Goal: Task Accomplishment & Management: Manage account settings

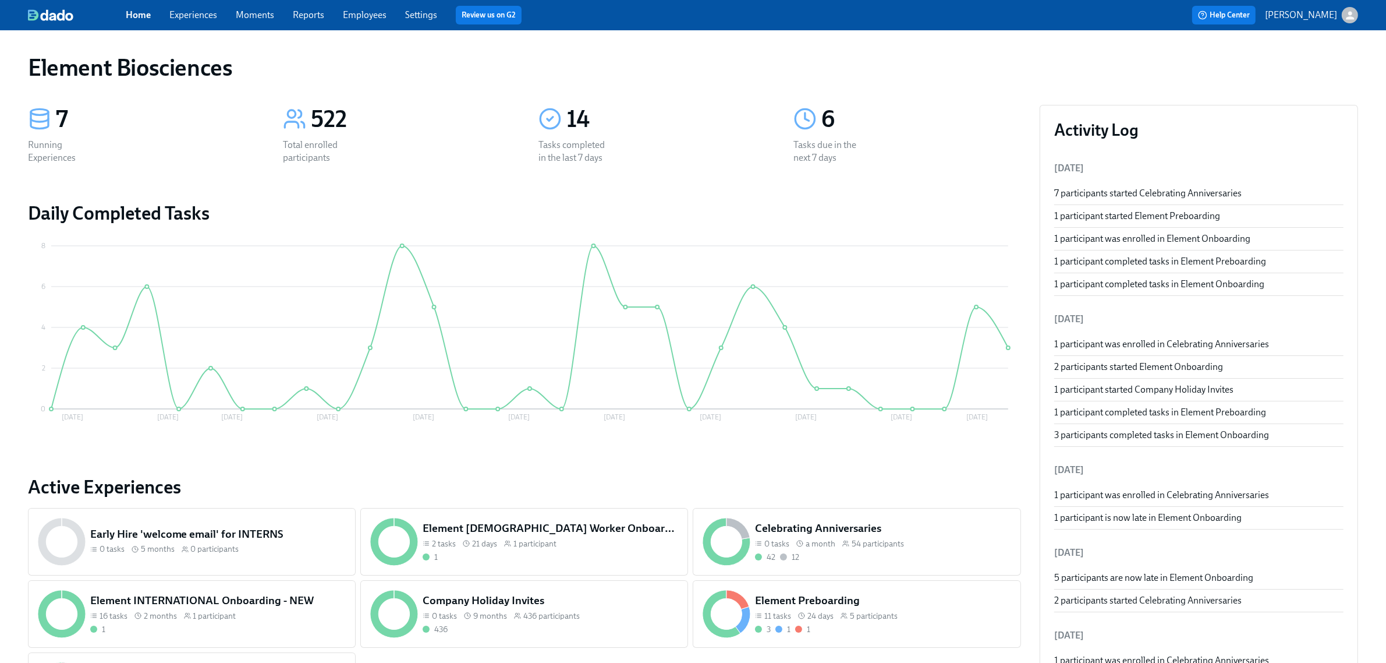
click at [185, 7] on div "Home Experiences Moments Reports Employees Settings Review us on G2" at bounding box center [434, 15] width 617 height 19
click at [208, 16] on link "Experiences" at bounding box center [193, 14] width 48 height 11
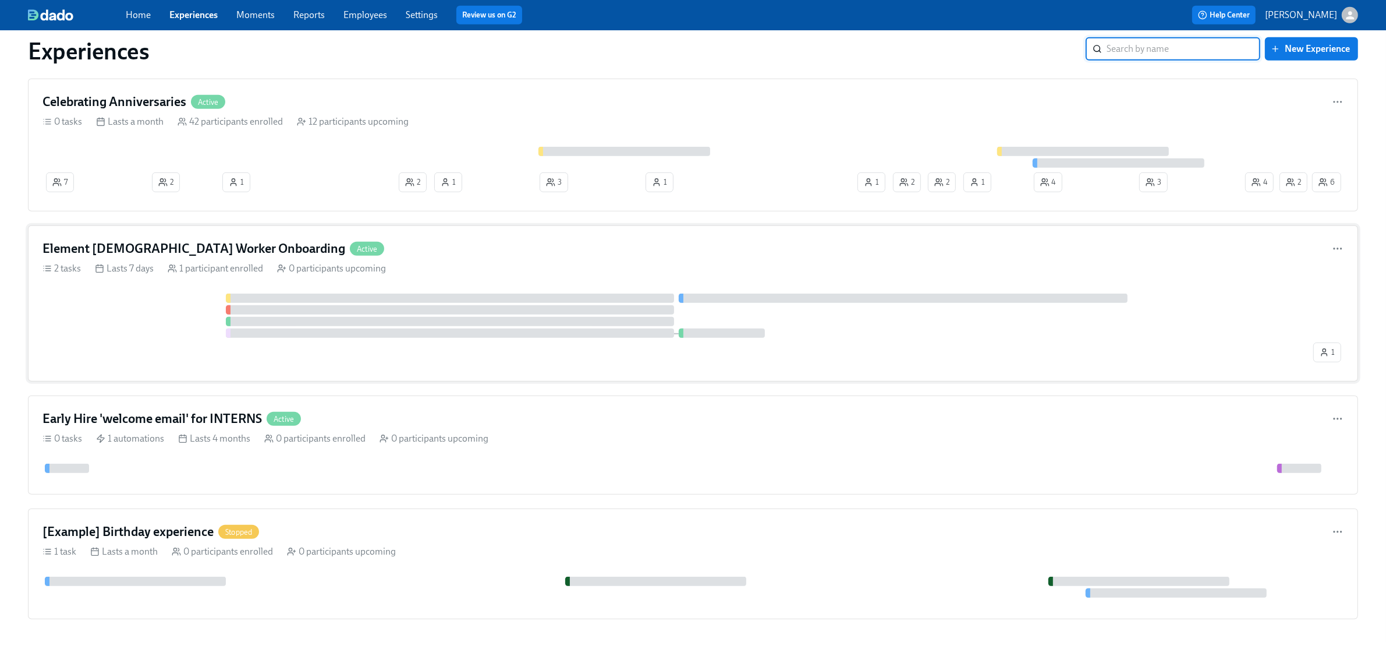
scroll to position [1019, 0]
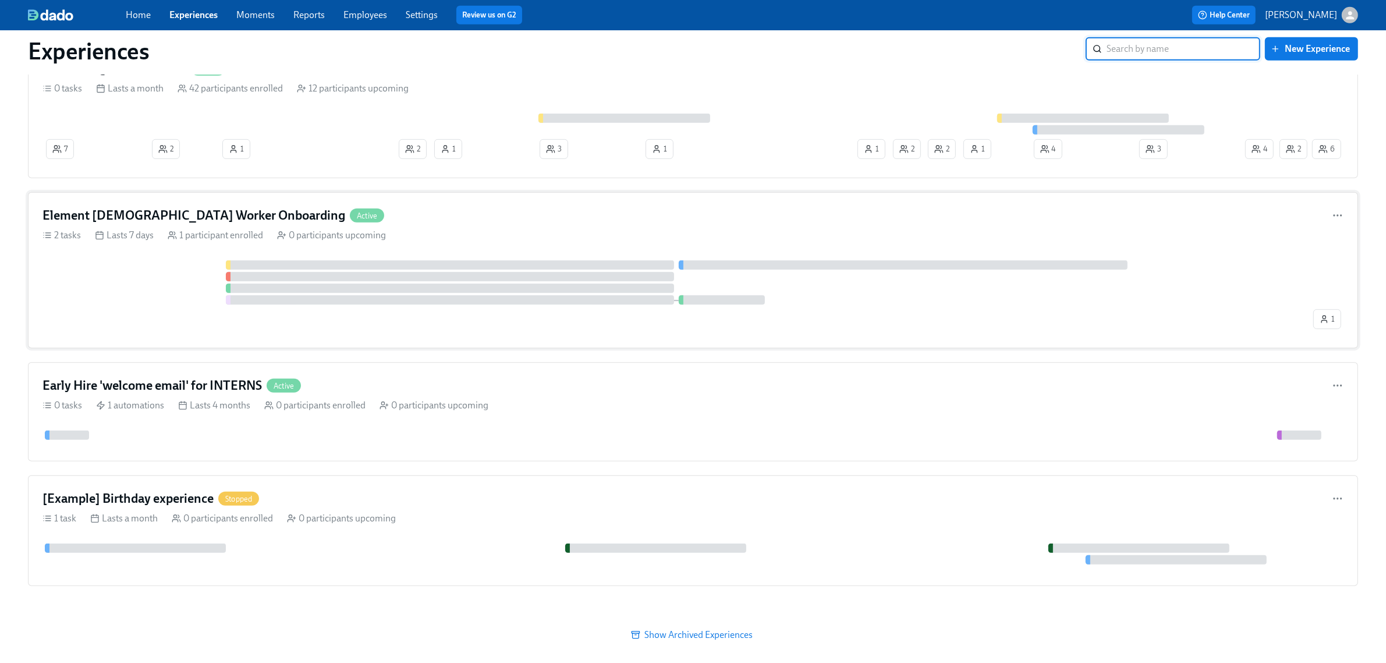
click at [126, 334] on div "1" at bounding box center [693, 296] width 1301 height 73
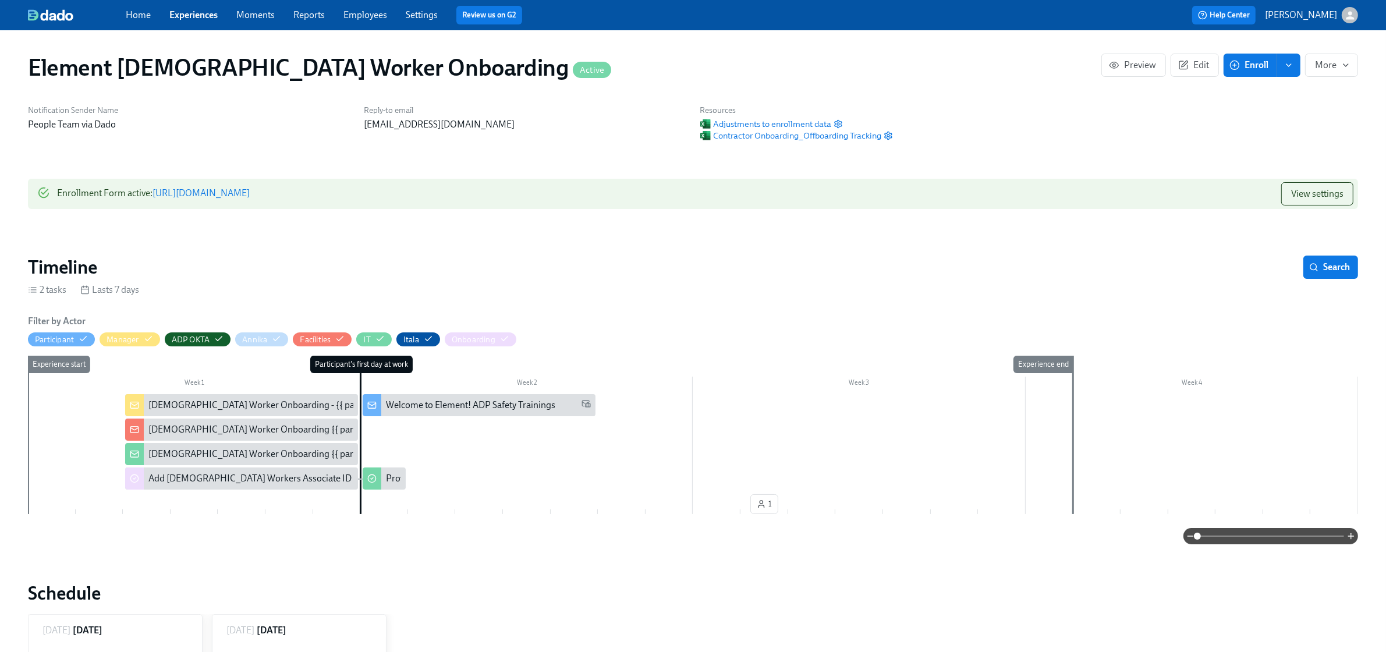
click at [203, 198] on link "https://my.dadohr.com/enrollmentForms/J3sUSfrzrFGoVpK_XPbfszTvNhQoQ" at bounding box center [201, 192] width 97 height 11
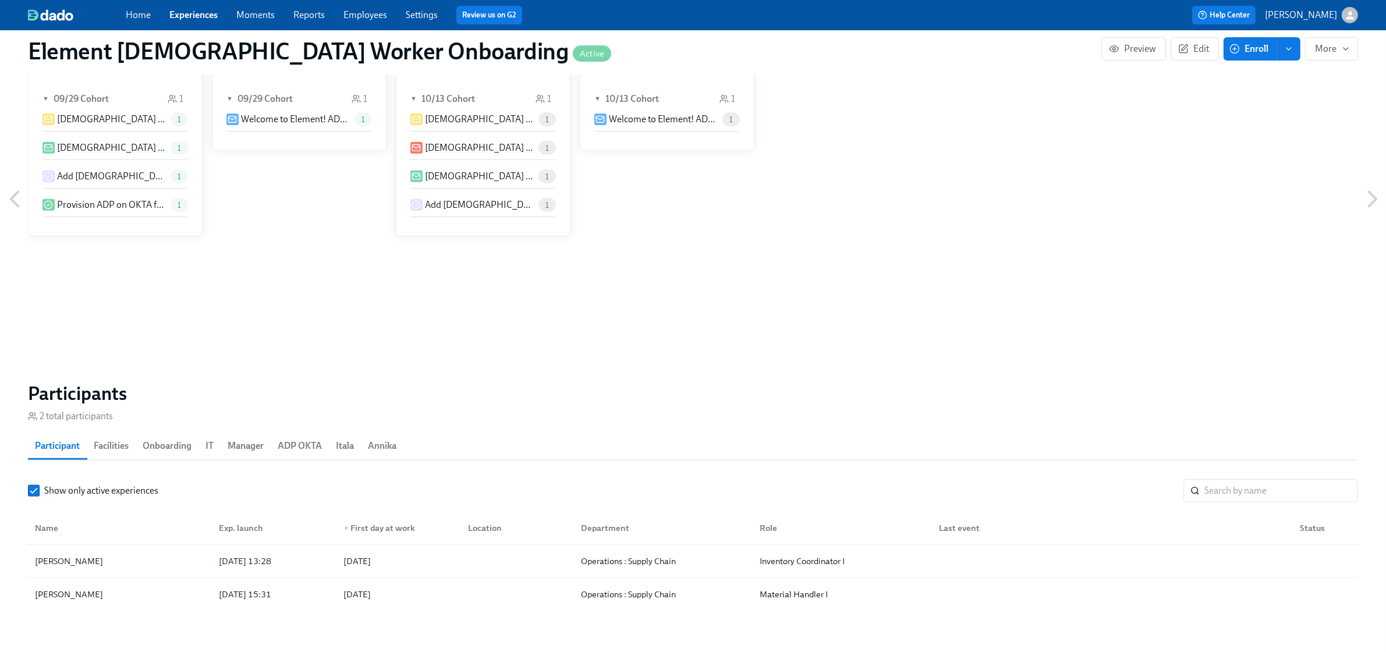
scroll to position [728, 0]
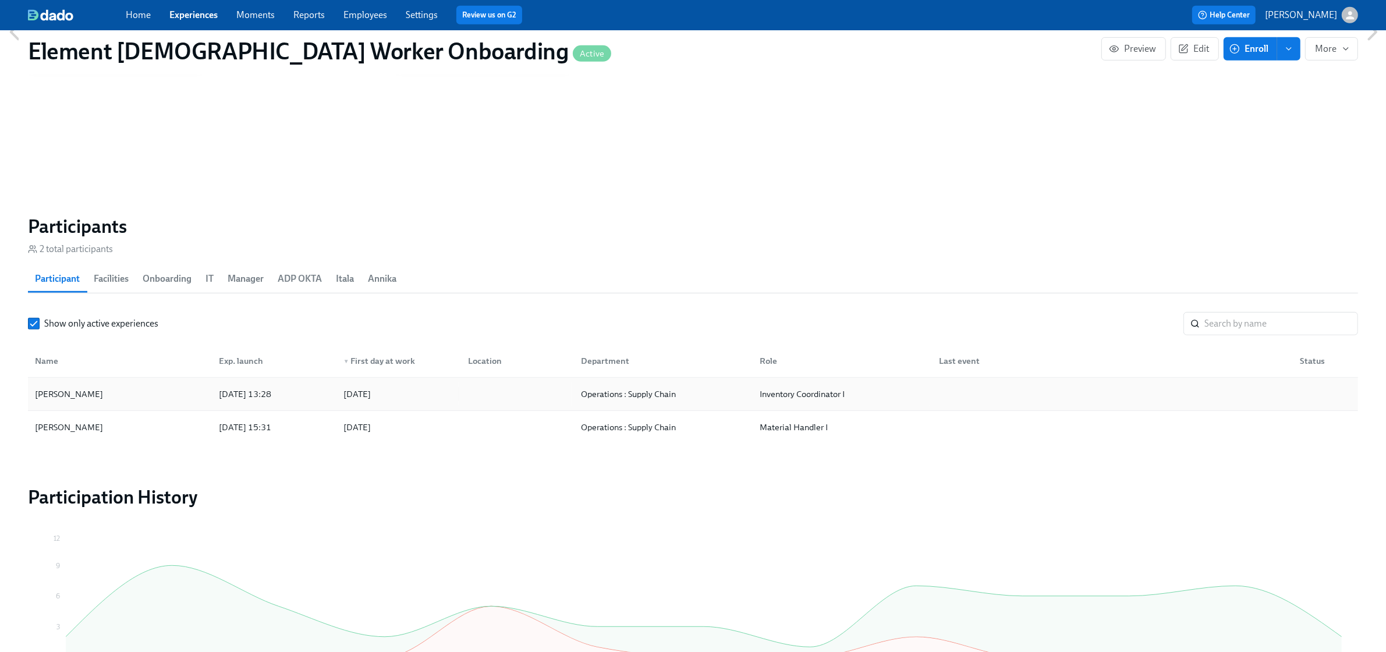
click at [178, 400] on div "Tyler Pasfield" at bounding box center [119, 394] width 179 height 23
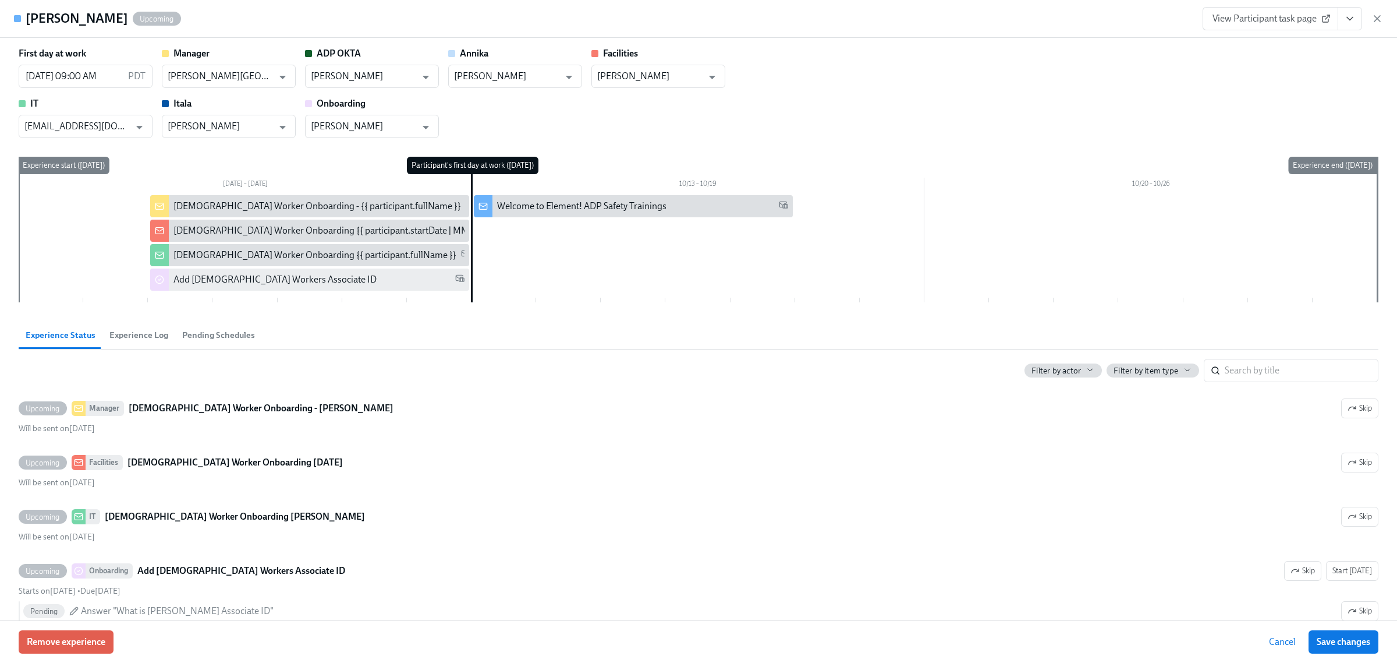
click at [1346, 19] on icon "View task page" at bounding box center [1350, 19] width 12 height 12
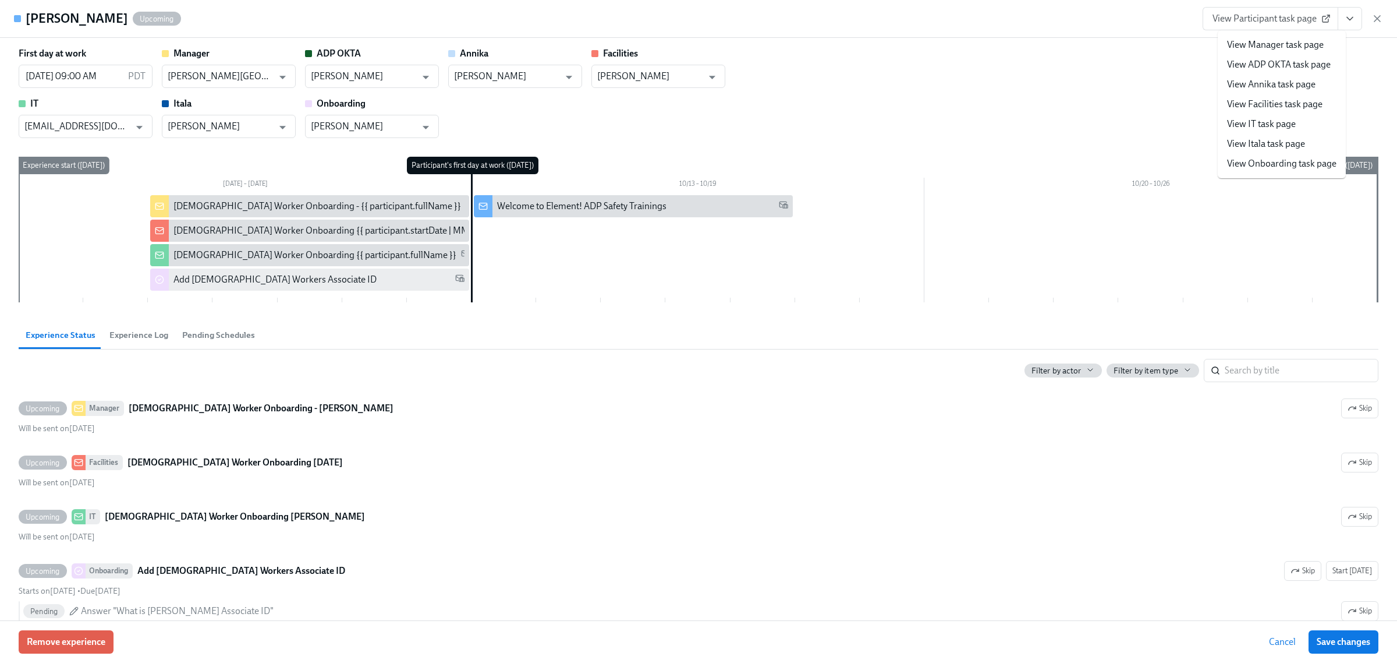
click at [1296, 165] on link "View Onboarding task page" at bounding box center [1281, 163] width 109 height 13
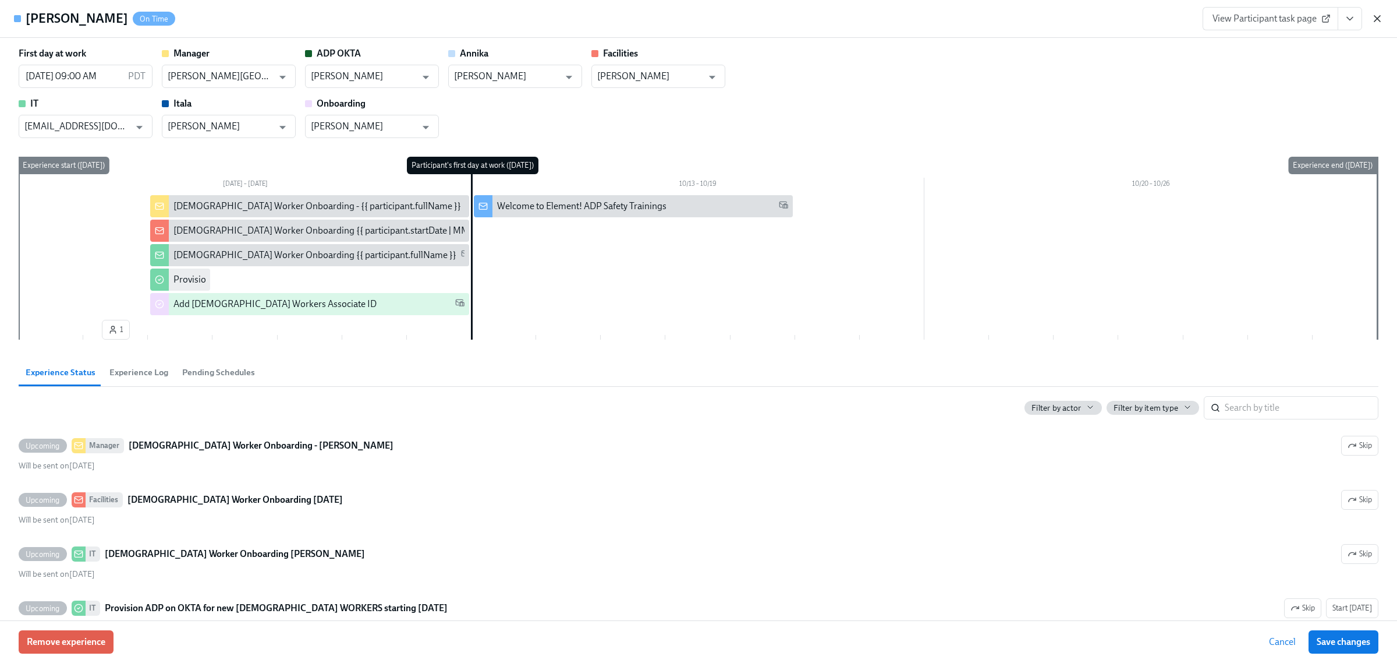
click at [1372, 20] on icon "button" at bounding box center [1378, 19] width 12 height 12
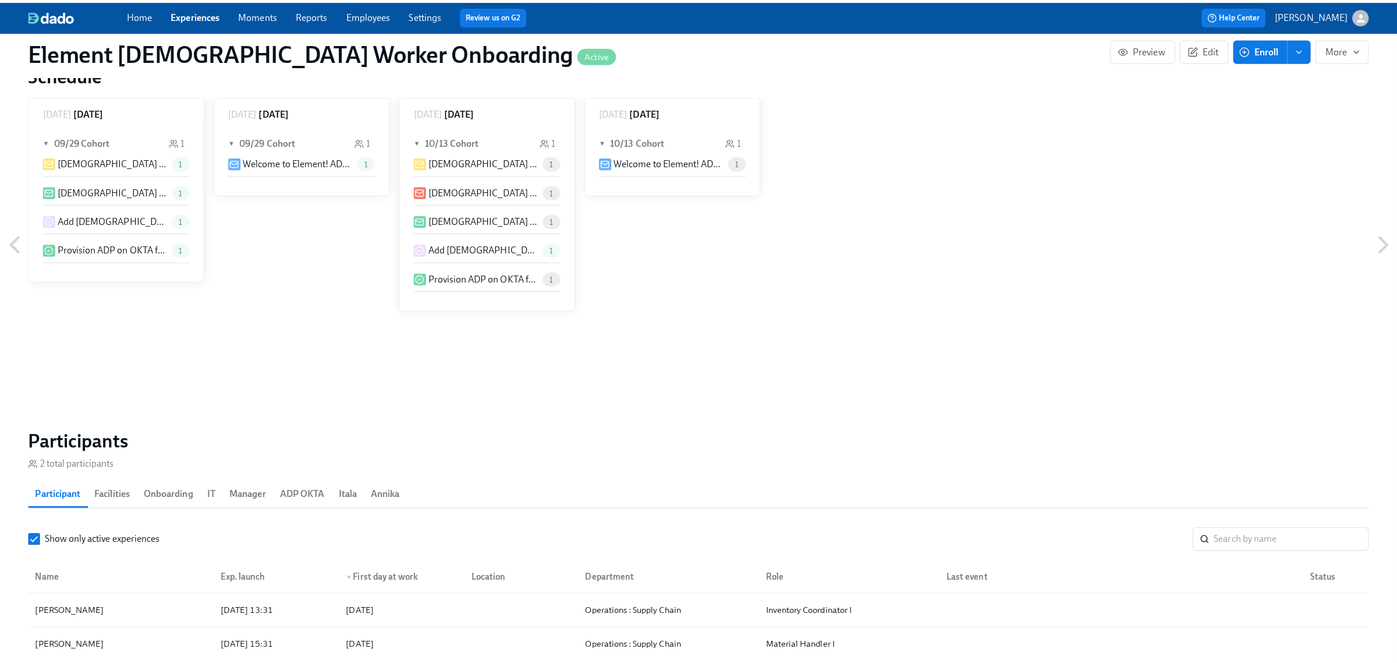
scroll to position [655, 0]
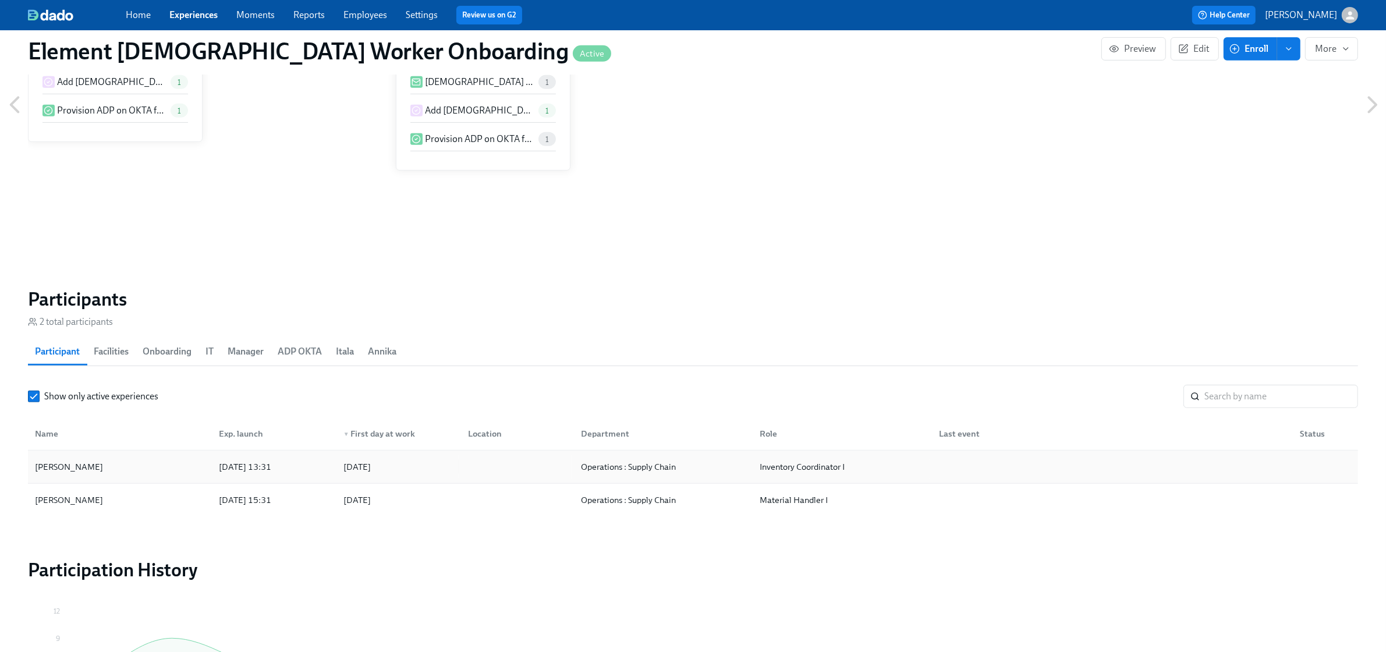
click at [121, 469] on div "Tyler Pasfield" at bounding box center [119, 466] width 179 height 23
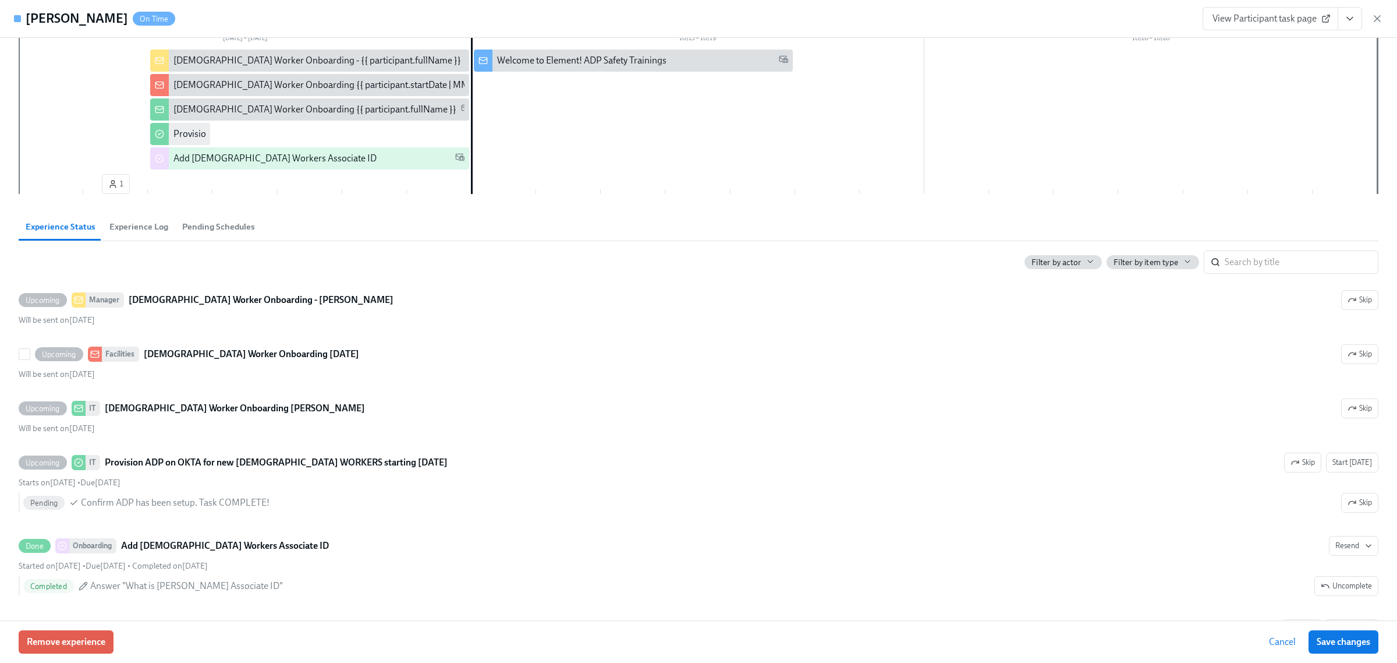
scroll to position [203, 0]
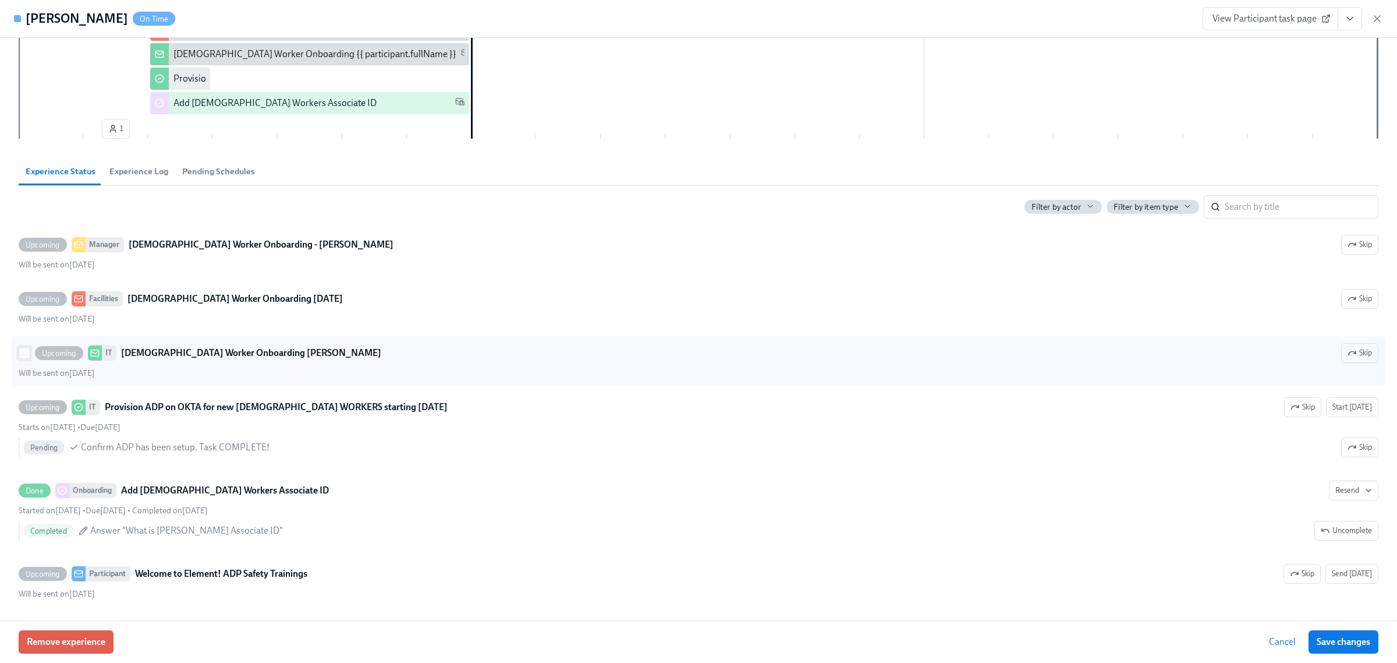
click at [21, 353] on input "Upcoming IT Contingent Worker Onboarding Tyler Pasfield Skip Will be sent on Oc…" at bounding box center [24, 353] width 10 height 10
checkbox input "true"
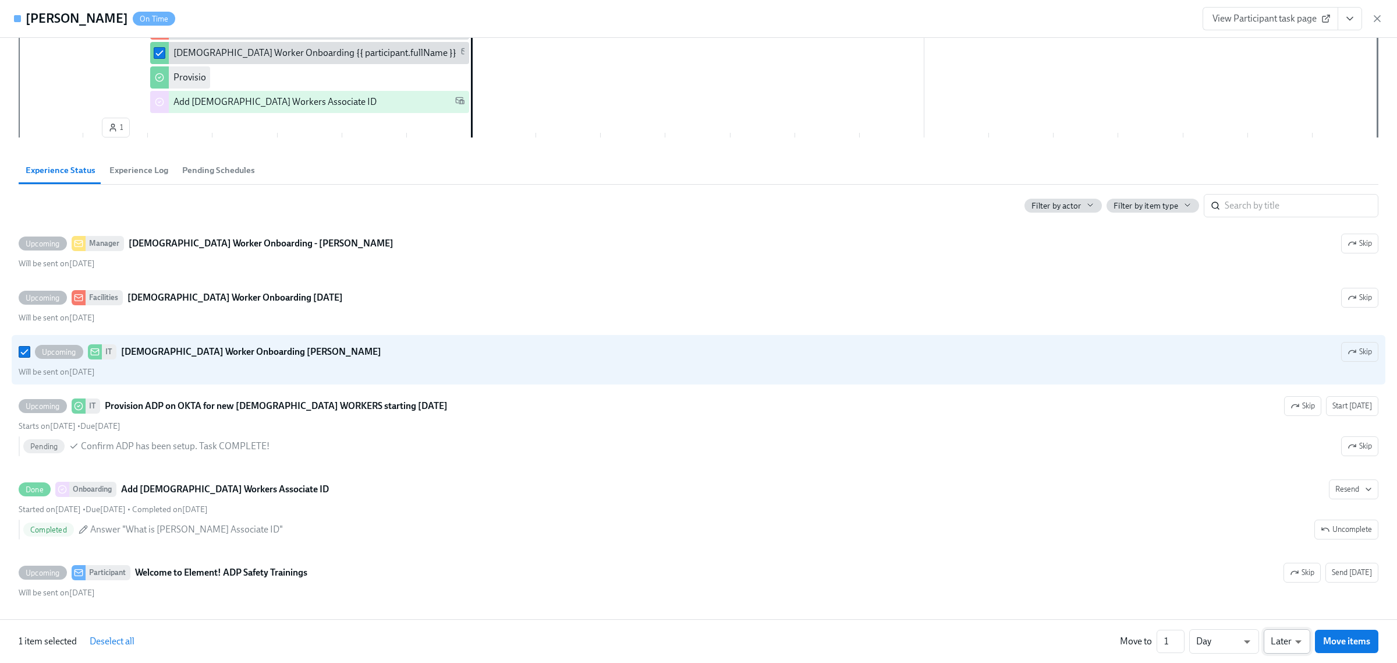
click at [1284, 650] on body "Home Experiences Moments Reports Employees Settings Review us on G2 Help Center…" at bounding box center [698, 80] width 1397 height 1471
click at [1289, 620] on li "Earlier" at bounding box center [1287, 619] width 47 height 20
type input "earlier"
click at [1339, 648] on button "Move items" at bounding box center [1346, 640] width 63 height 23
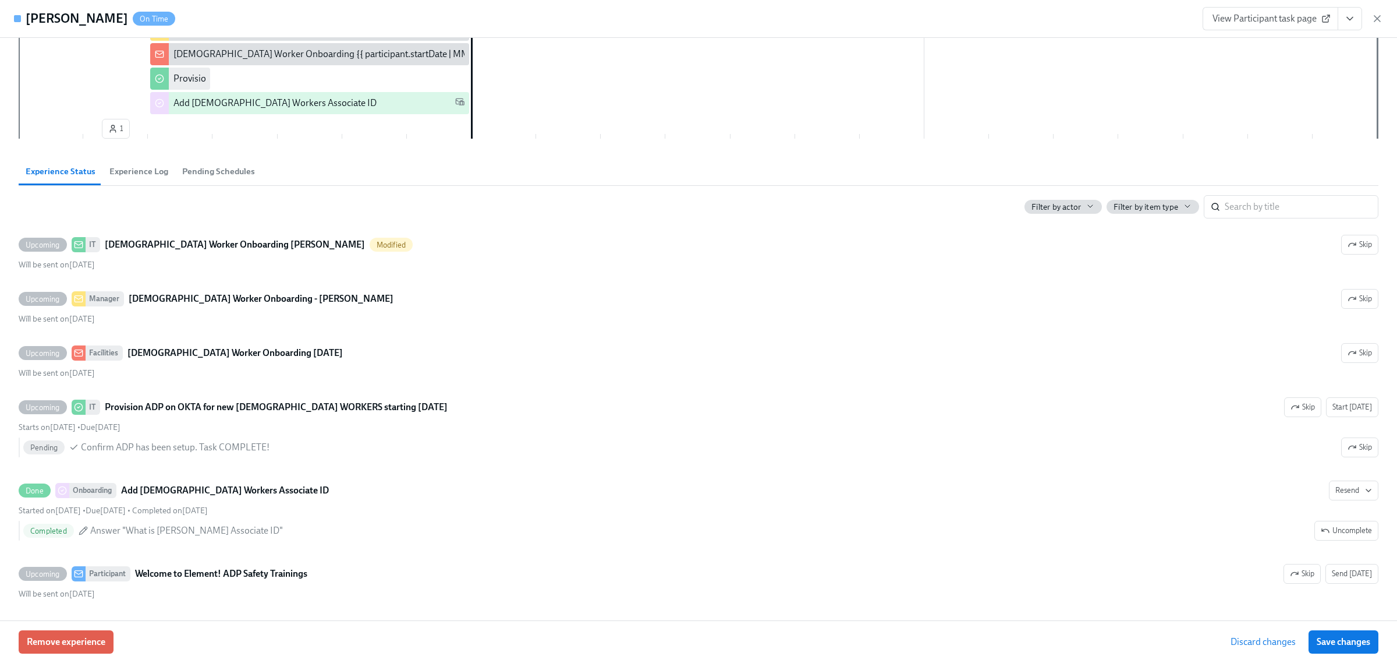
click at [1338, 654] on div "Remove experience Discard changes Save changes" at bounding box center [698, 641] width 1397 height 43
click at [1340, 645] on span "Save changes" at bounding box center [1344, 642] width 54 height 12
click at [1282, 643] on span "Cancel" at bounding box center [1284, 642] width 27 height 12
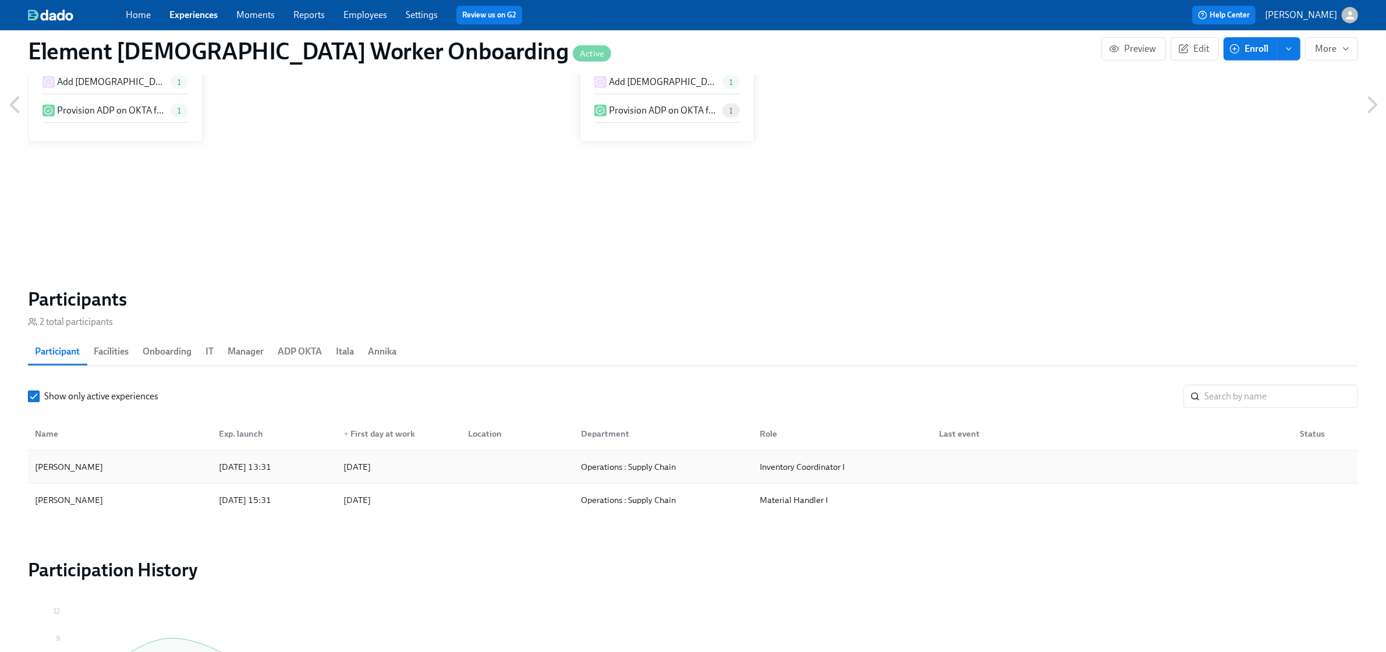
click at [162, 462] on div "Tyler Pasfield" at bounding box center [119, 466] width 179 height 23
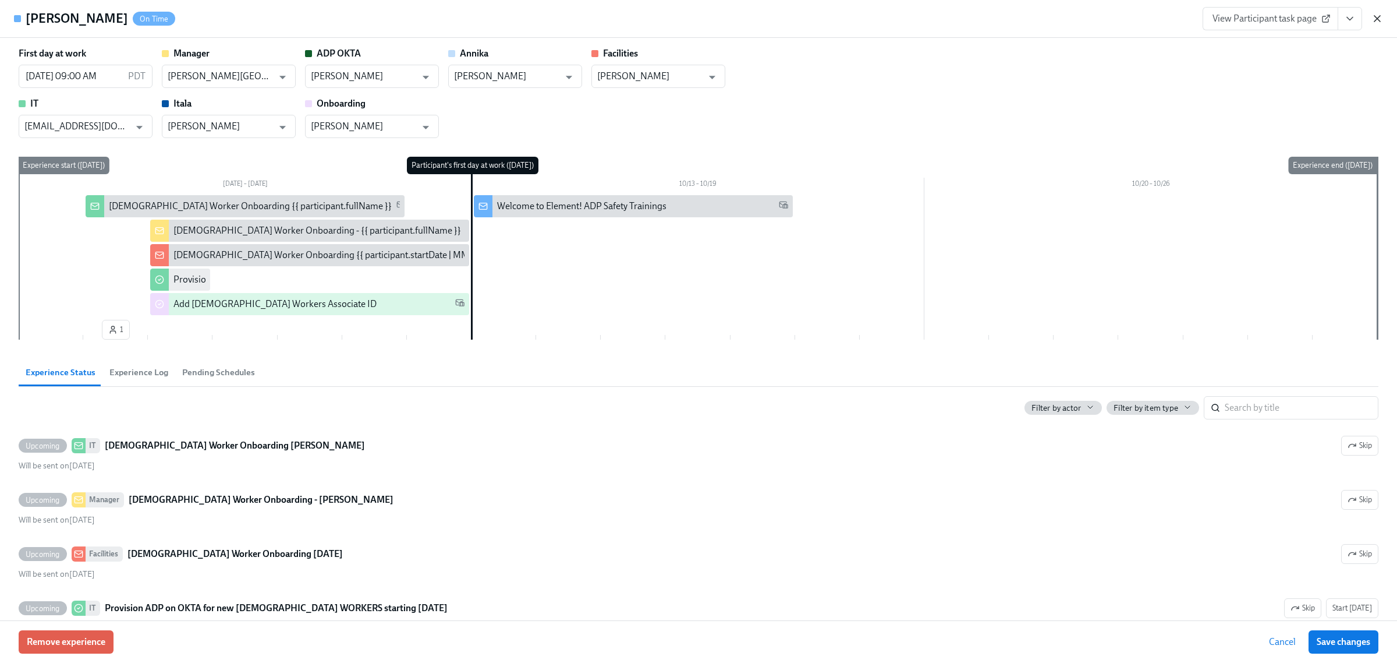
click at [1379, 20] on icon "button" at bounding box center [1378, 19] width 6 height 6
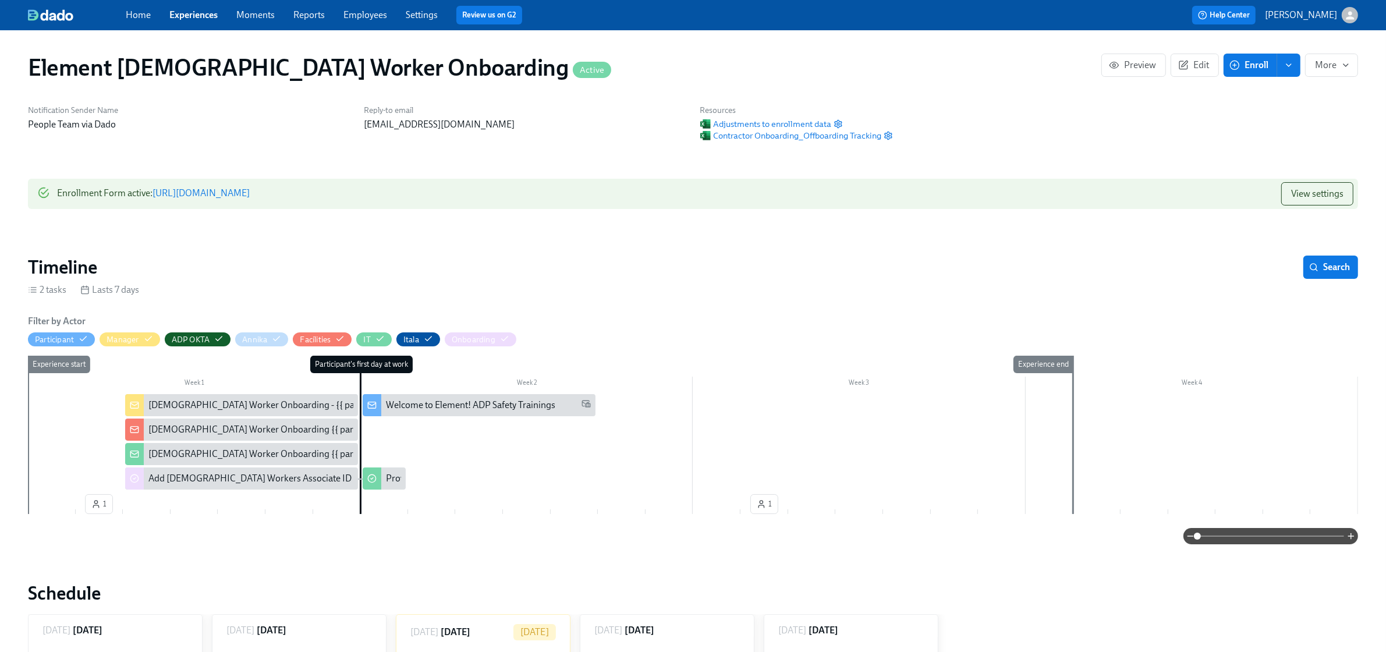
click at [250, 196] on link "https://my.dadohr.com/enrollmentForms/J3sUSfrzrFGoVpK_XPbfszTvNhQoQ" at bounding box center [201, 192] width 97 height 11
click at [192, 18] on link "Experiences" at bounding box center [193, 14] width 48 height 11
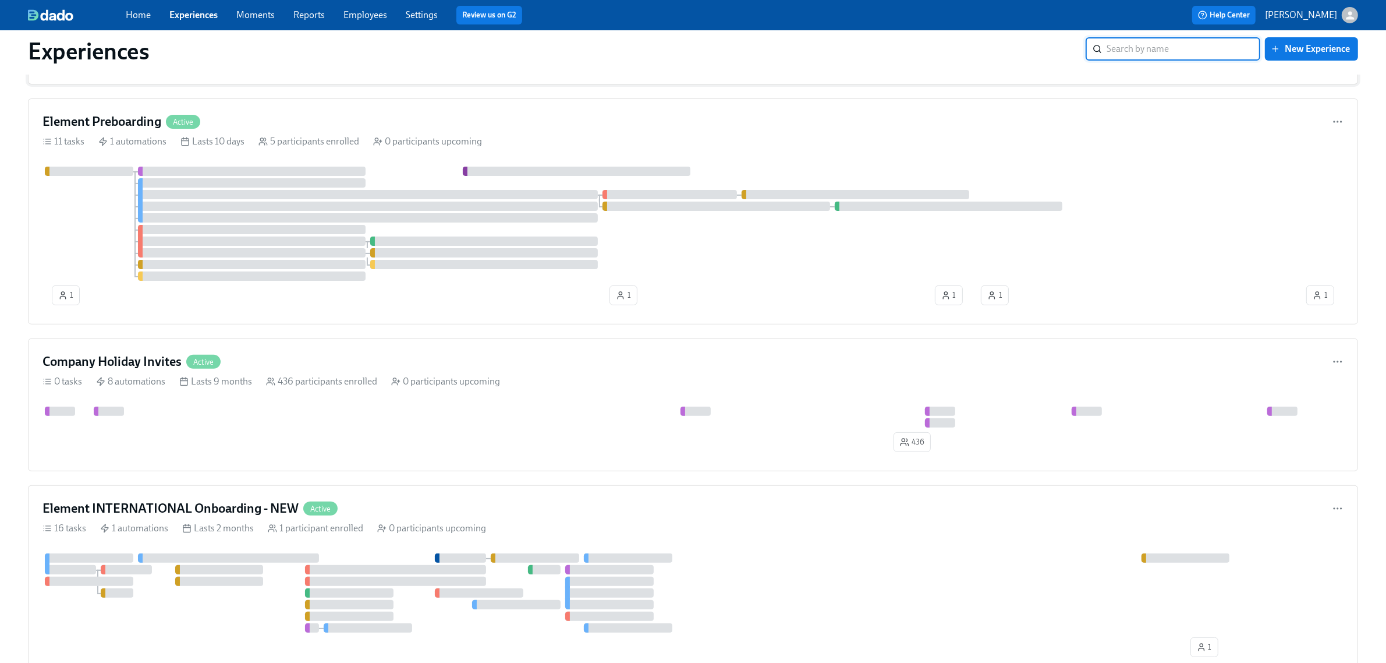
scroll to position [437, 0]
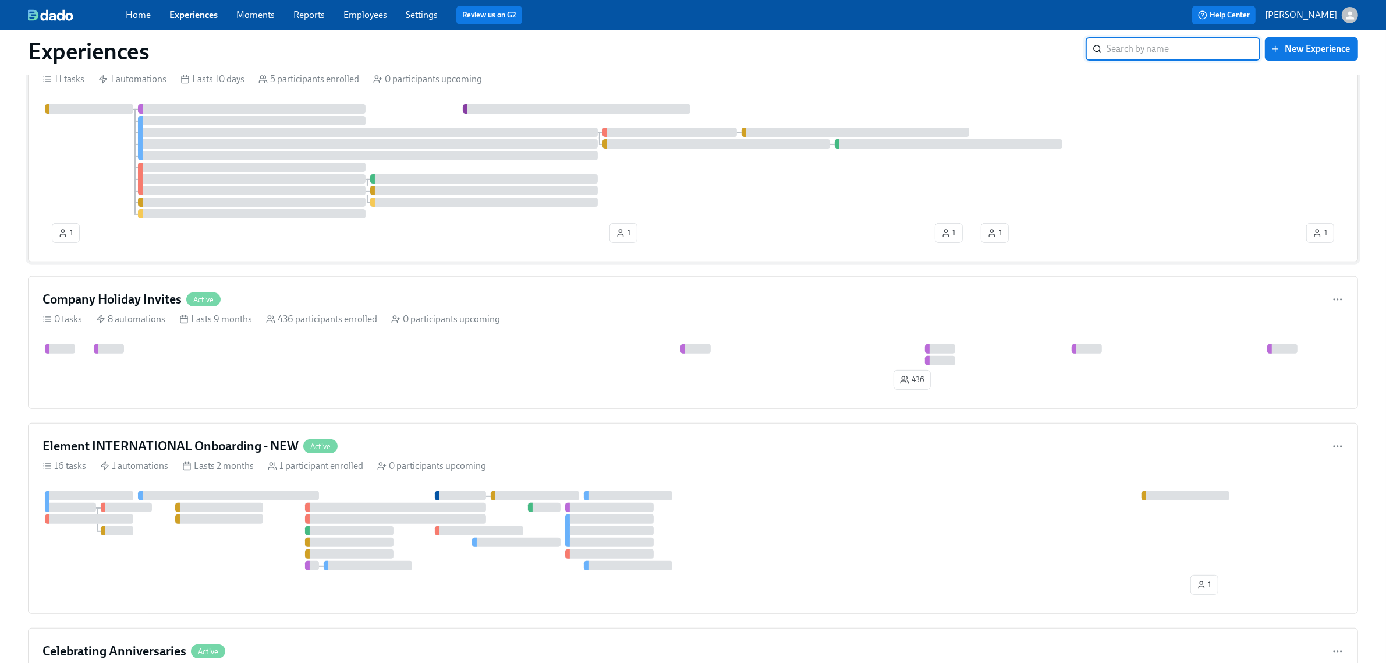
click at [72, 199] on div at bounding box center [693, 161] width 1301 height 114
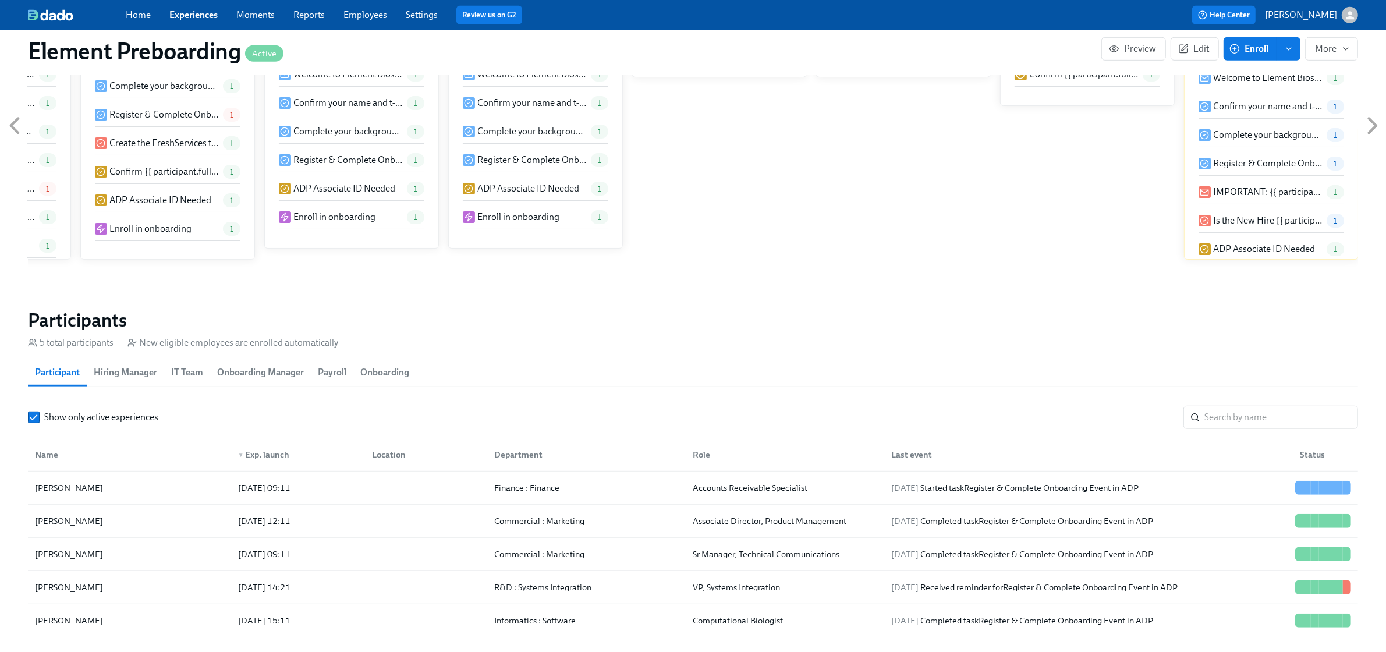
scroll to position [946, 0]
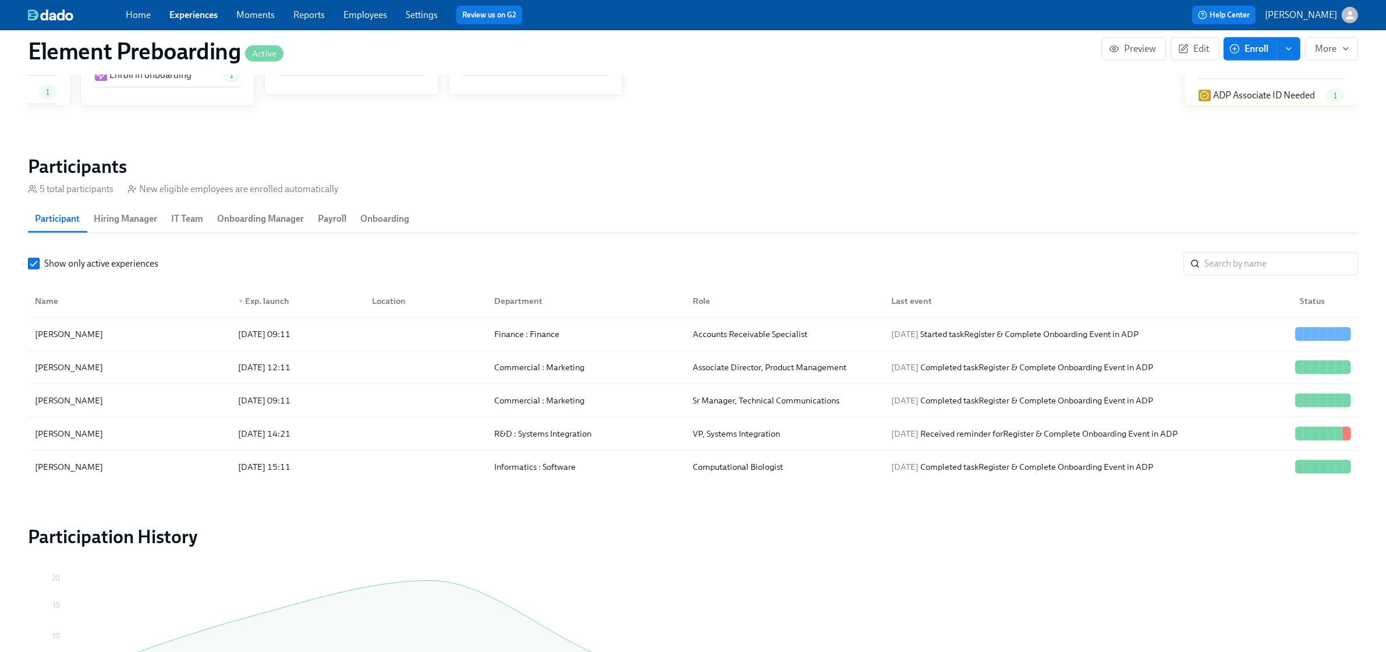
click at [196, 22] on div "Home Experiences Moments Reports Employees Settings Review us on G2" at bounding box center [434, 15] width 617 height 19
click at [198, 15] on link "Experiences" at bounding box center [193, 14] width 48 height 11
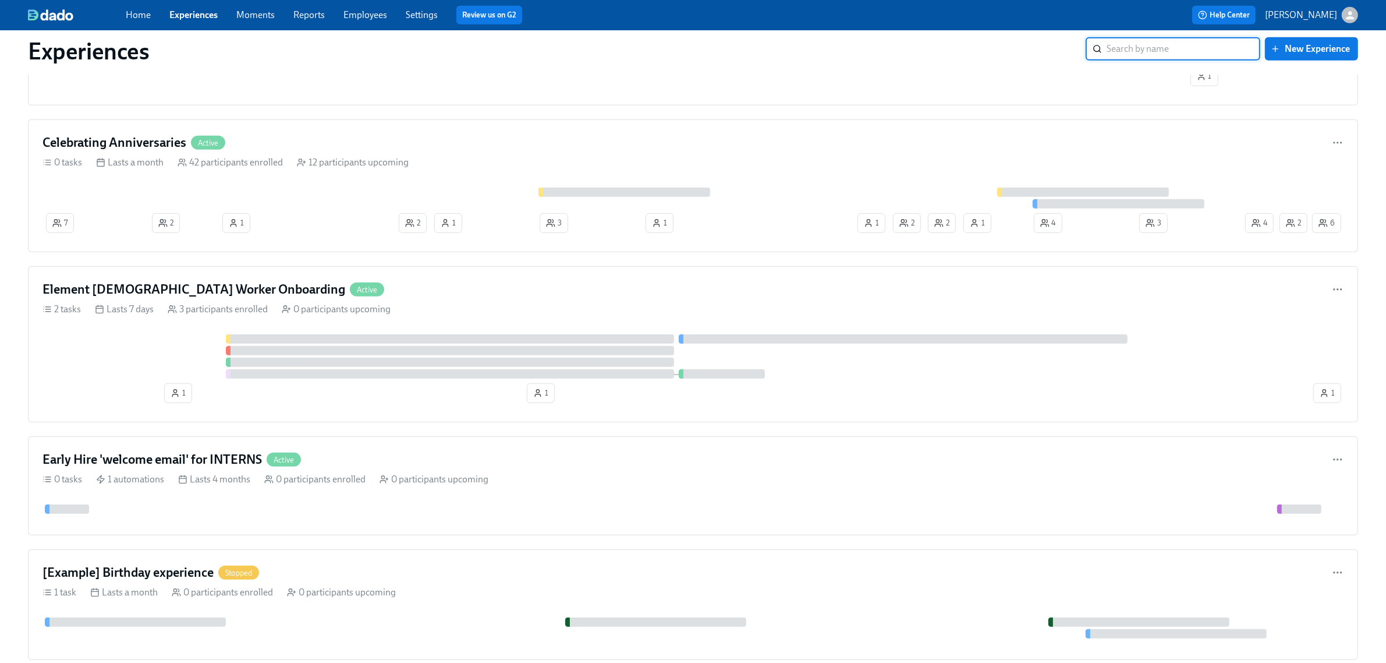
scroll to position [946, 0]
click at [170, 366] on div at bounding box center [677, 355] width 1269 height 44
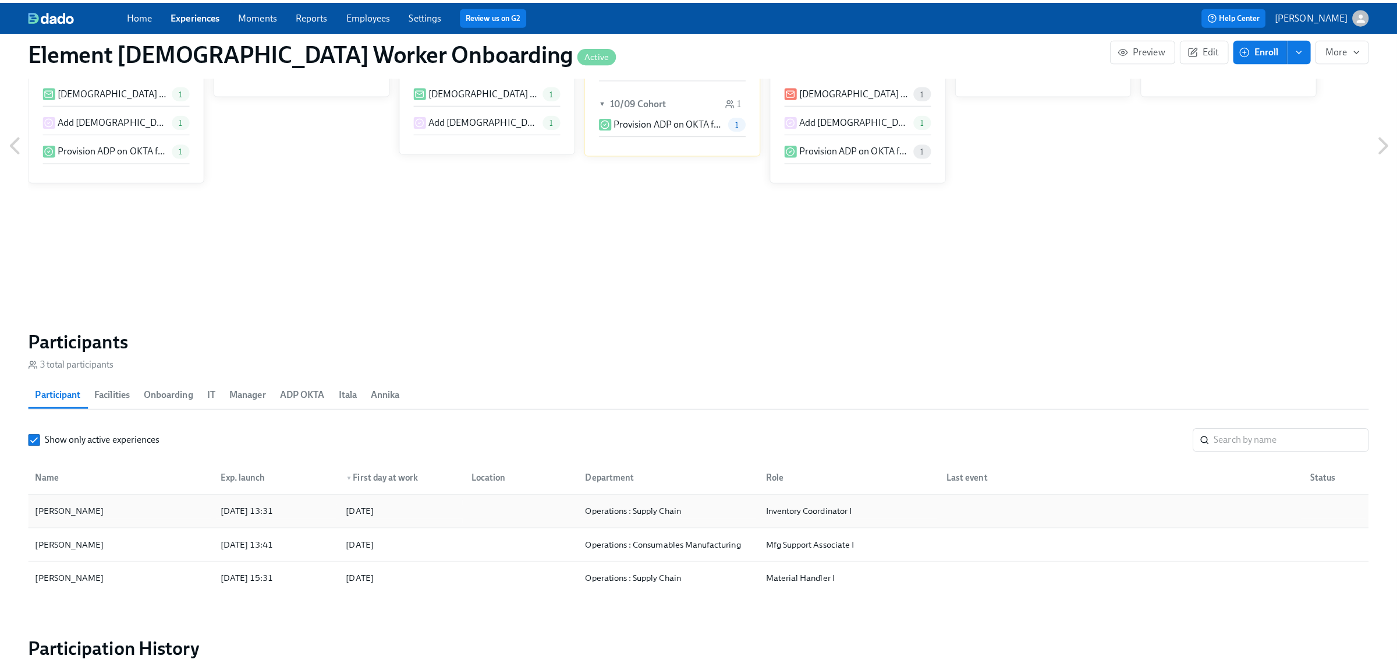
scroll to position [655, 0]
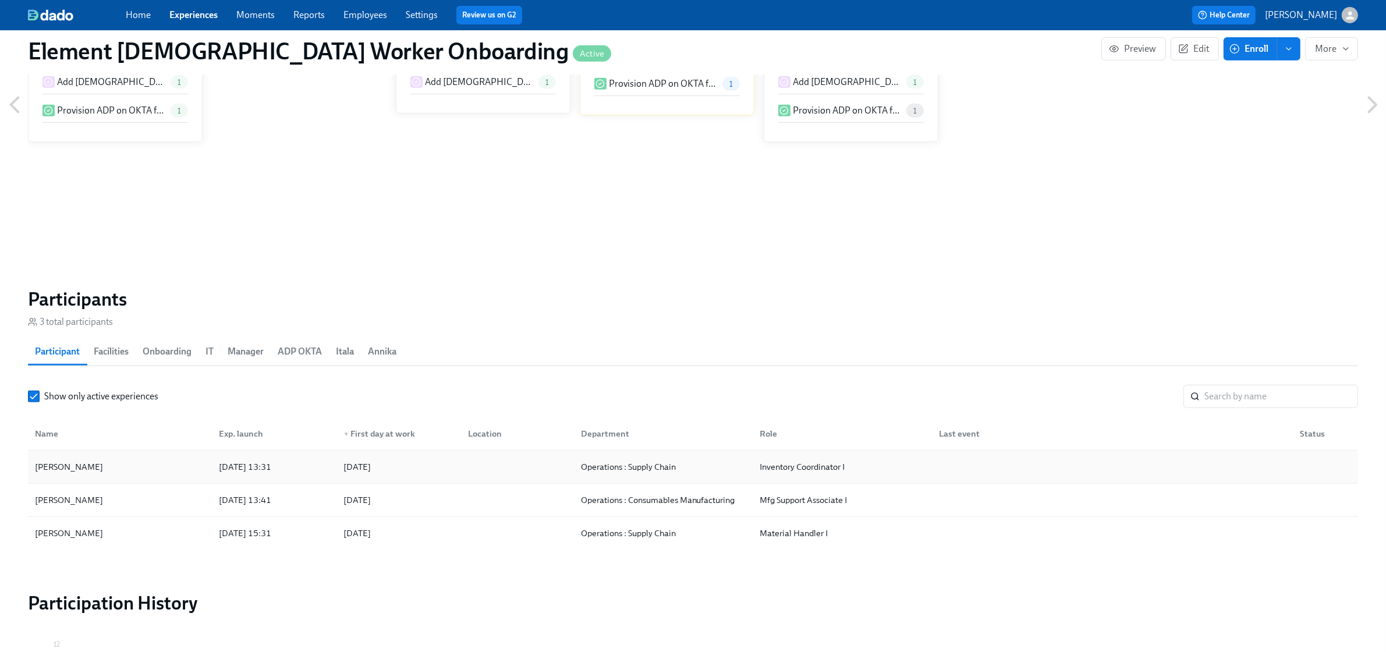
click at [96, 466] on div "Tyler Pasfield" at bounding box center [119, 466] width 179 height 23
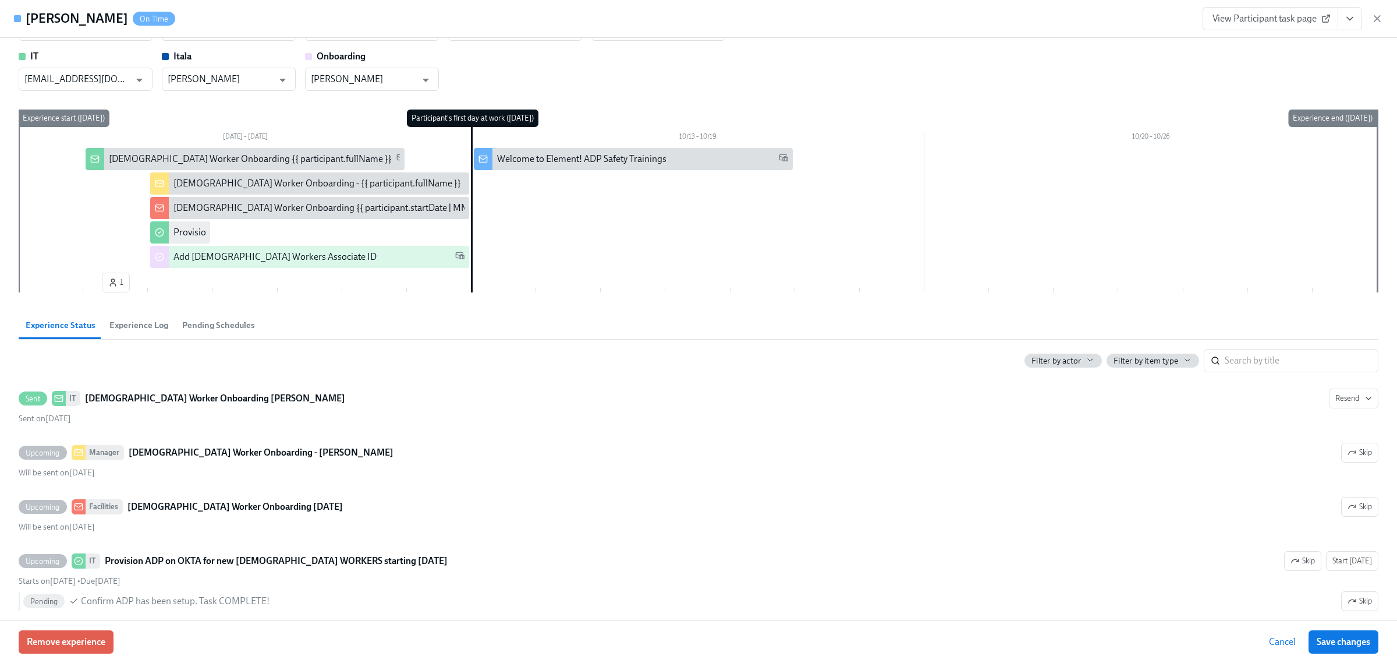
scroll to position [73, 0]
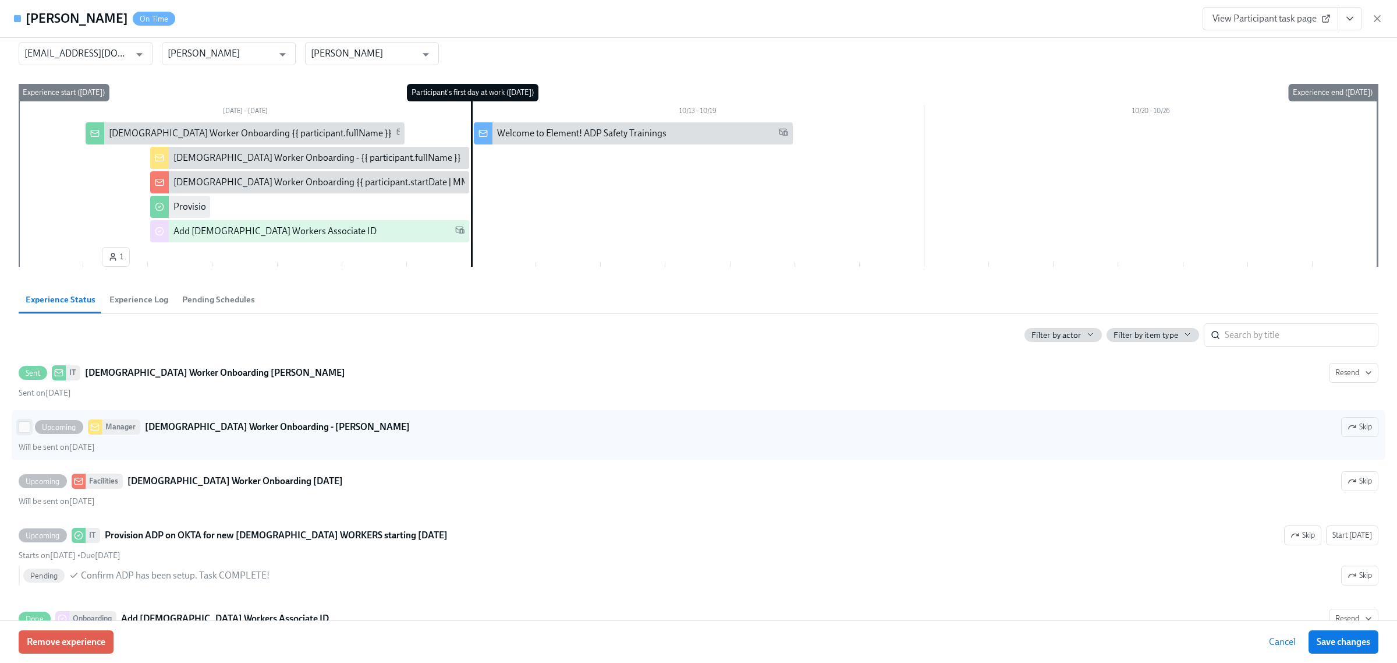
click at [25, 426] on input "Upcoming Manager Contingent Worker Onboarding - Tyler Pasfield Skip Will be sen…" at bounding box center [24, 427] width 10 height 10
checkbox input "true"
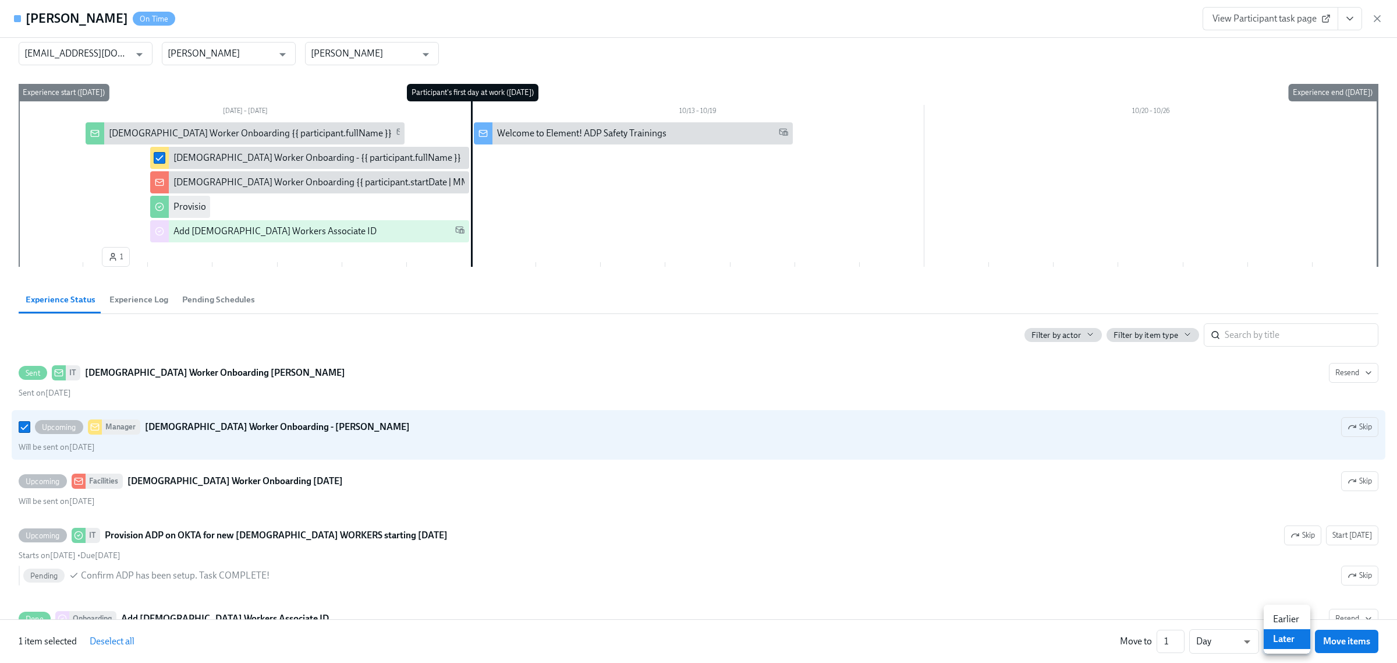
click at [1297, 648] on body "Home Experiences Moments Reports Employees Settings Review us on G2 Help Center…" at bounding box center [698, 97] width 1397 height 1504
click at [1288, 620] on li "Earlier" at bounding box center [1287, 619] width 47 height 20
type input "earlier"
click at [1335, 642] on span "Move items" at bounding box center [1347, 641] width 47 height 12
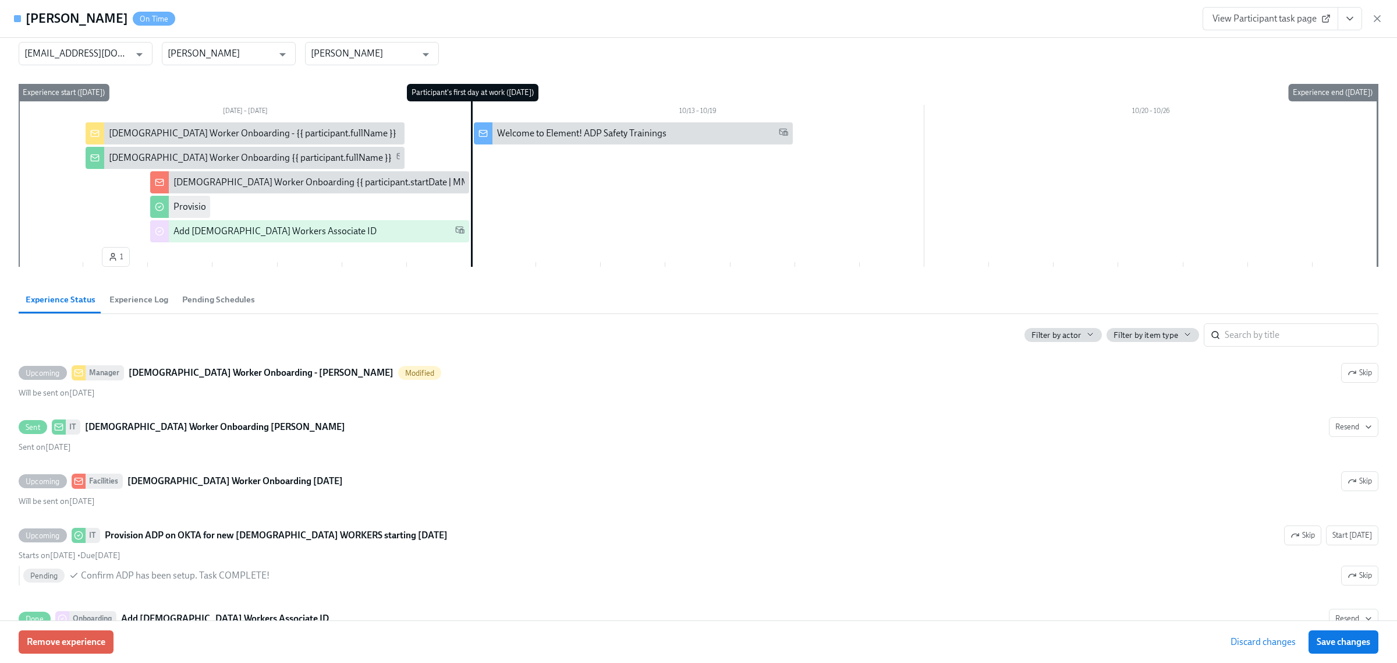
click at [1335, 642] on span "Save changes" at bounding box center [1344, 642] width 54 height 12
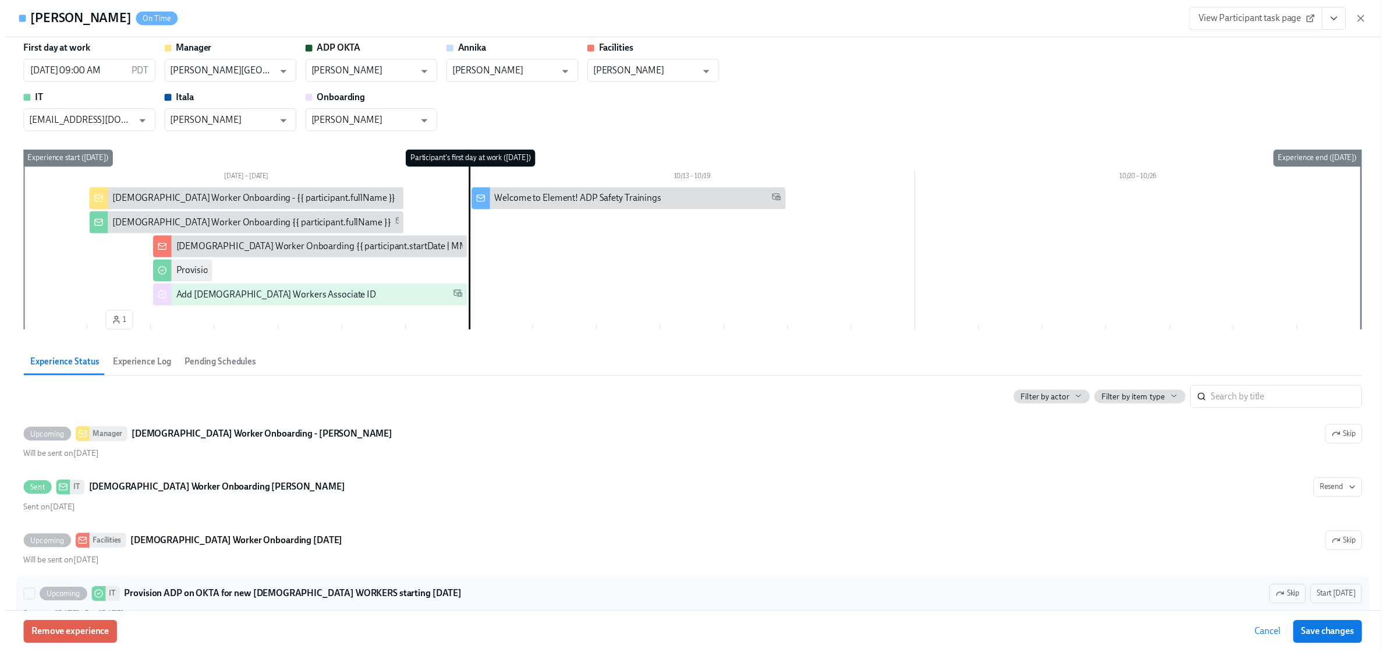
scroll to position [0, 0]
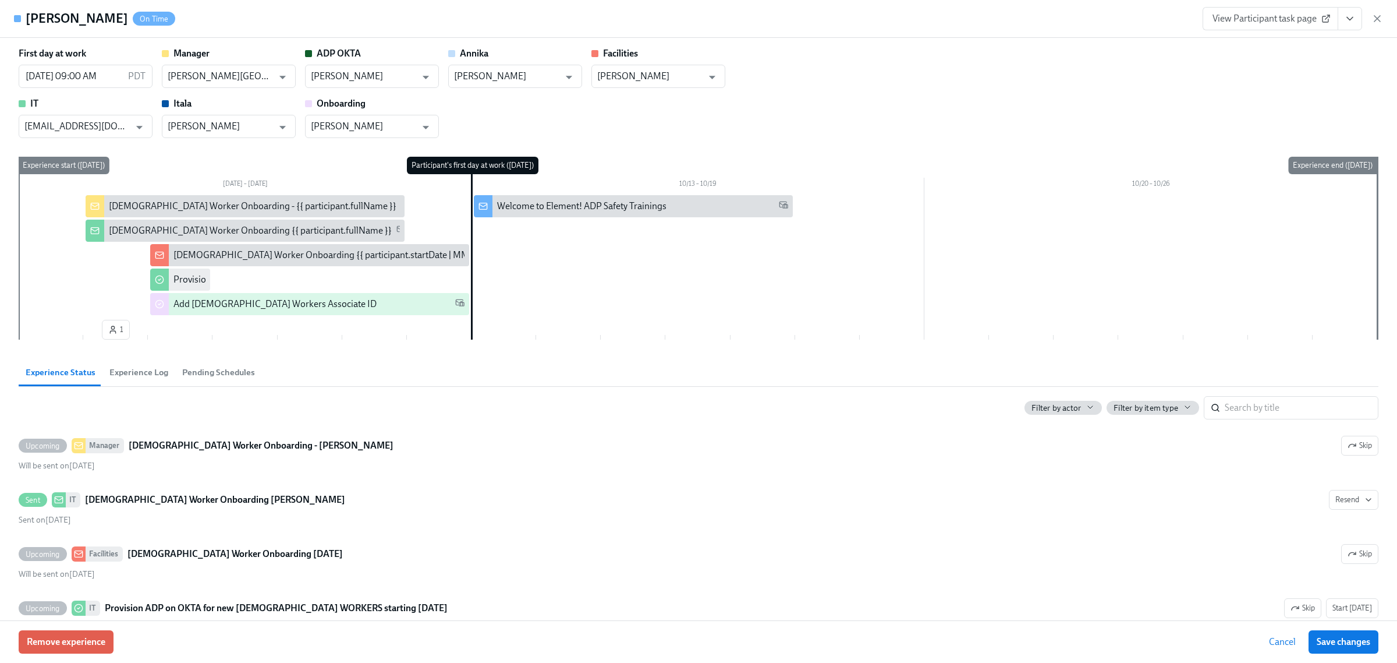
click at [1351, 20] on icon "View task page" at bounding box center [1350, 19] width 12 height 12
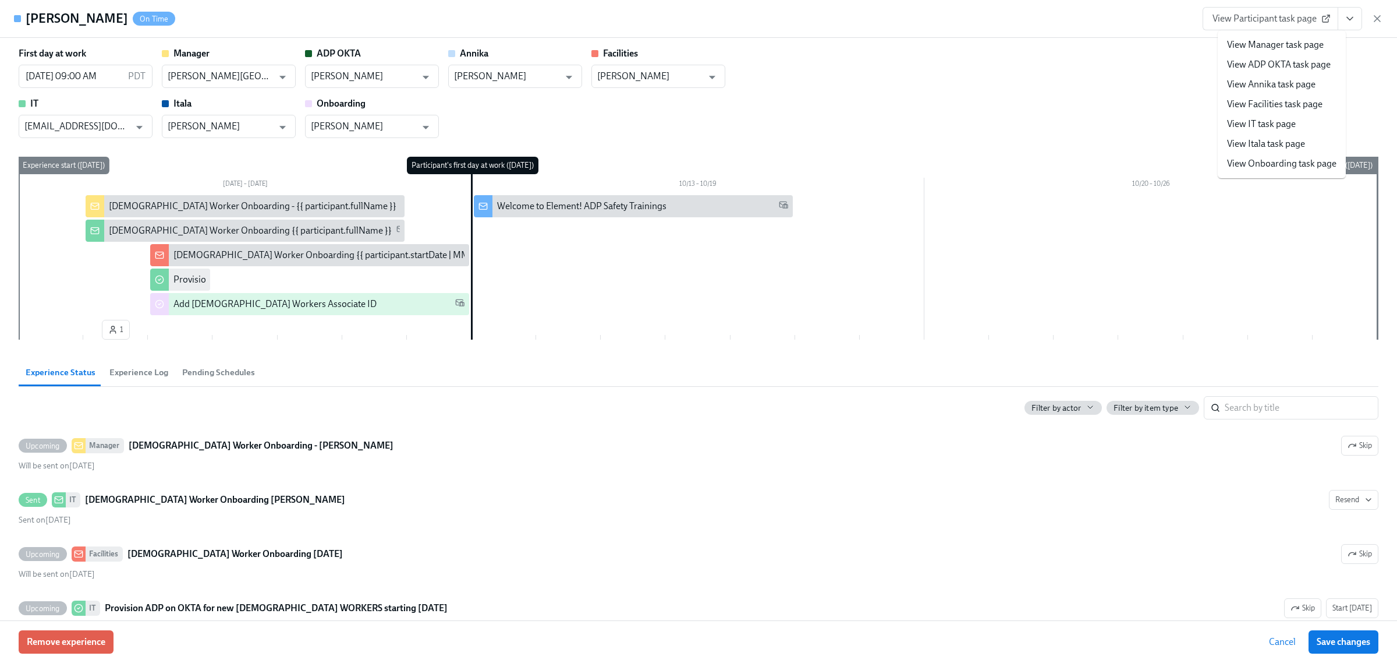
click at [1274, 44] on link "View Manager task page" at bounding box center [1275, 44] width 97 height 13
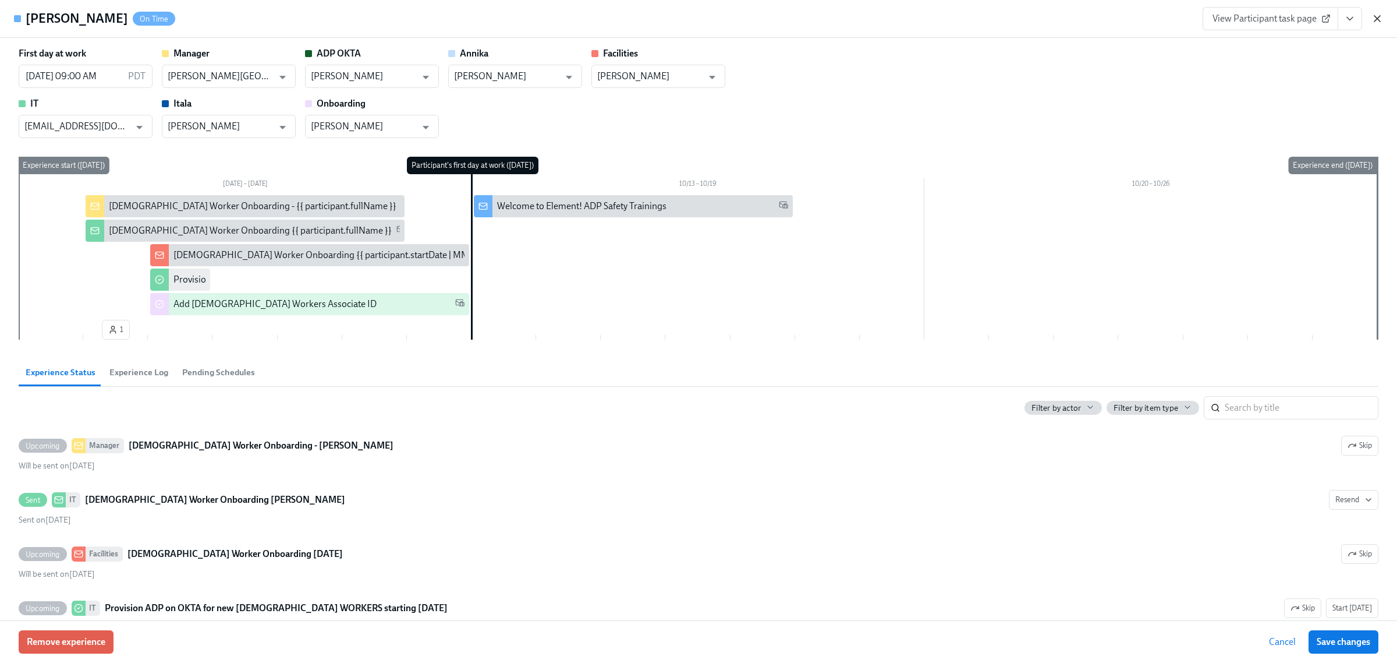
click at [1375, 18] on icon "button" at bounding box center [1378, 19] width 12 height 12
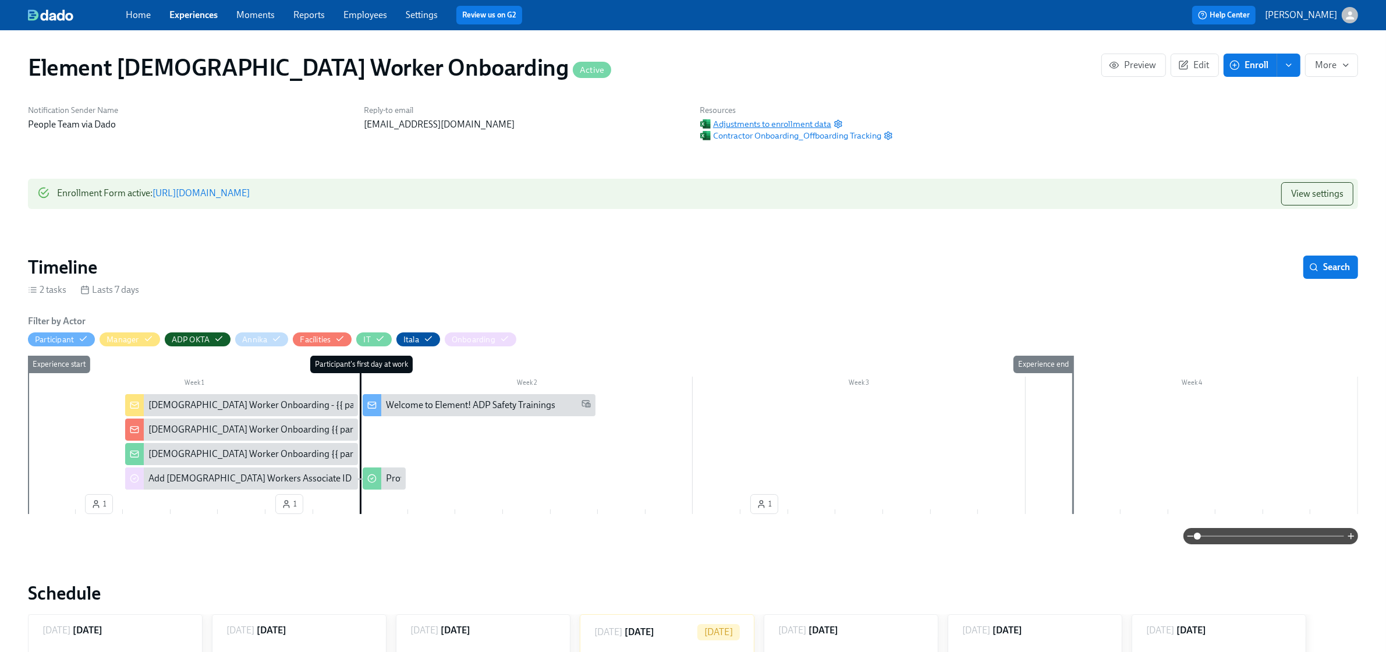
click at [827, 126] on span "Adjustments to enrollment data" at bounding box center [765, 124] width 131 height 12
click at [371, 13] on link "Employees" at bounding box center [366, 14] width 44 height 11
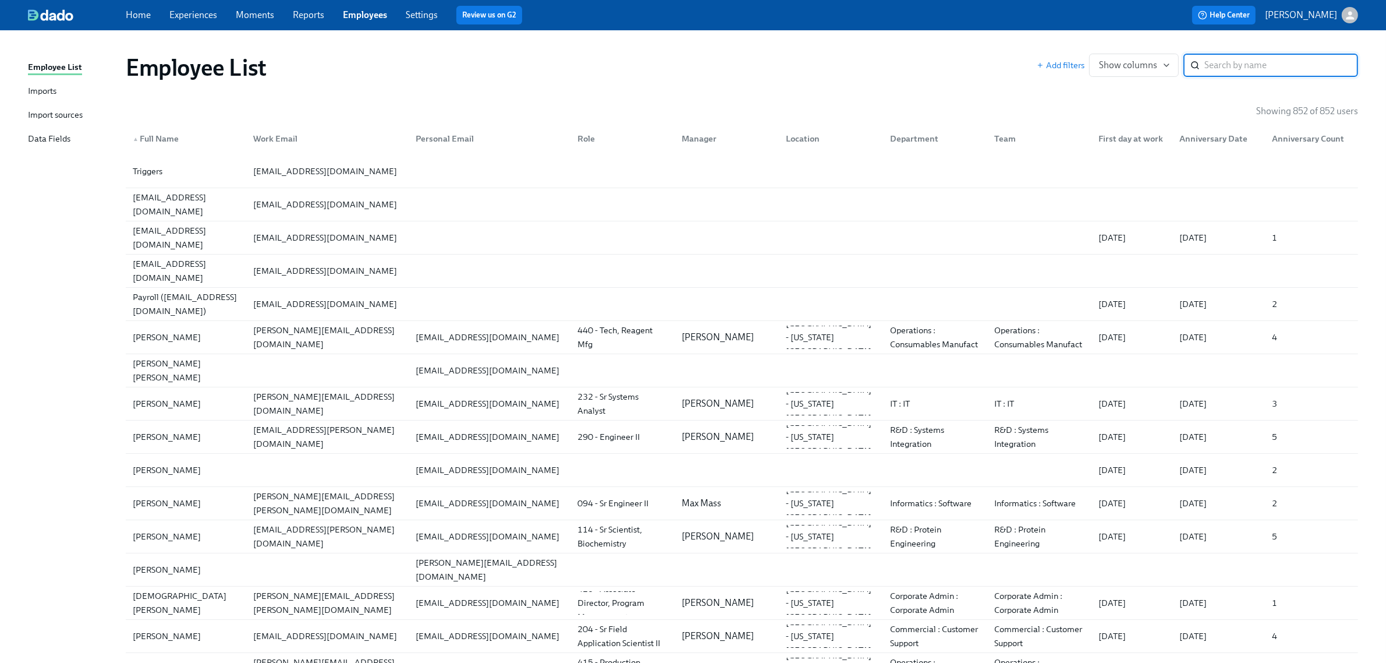
click at [64, 94] on link "Imports" at bounding box center [72, 91] width 89 height 15
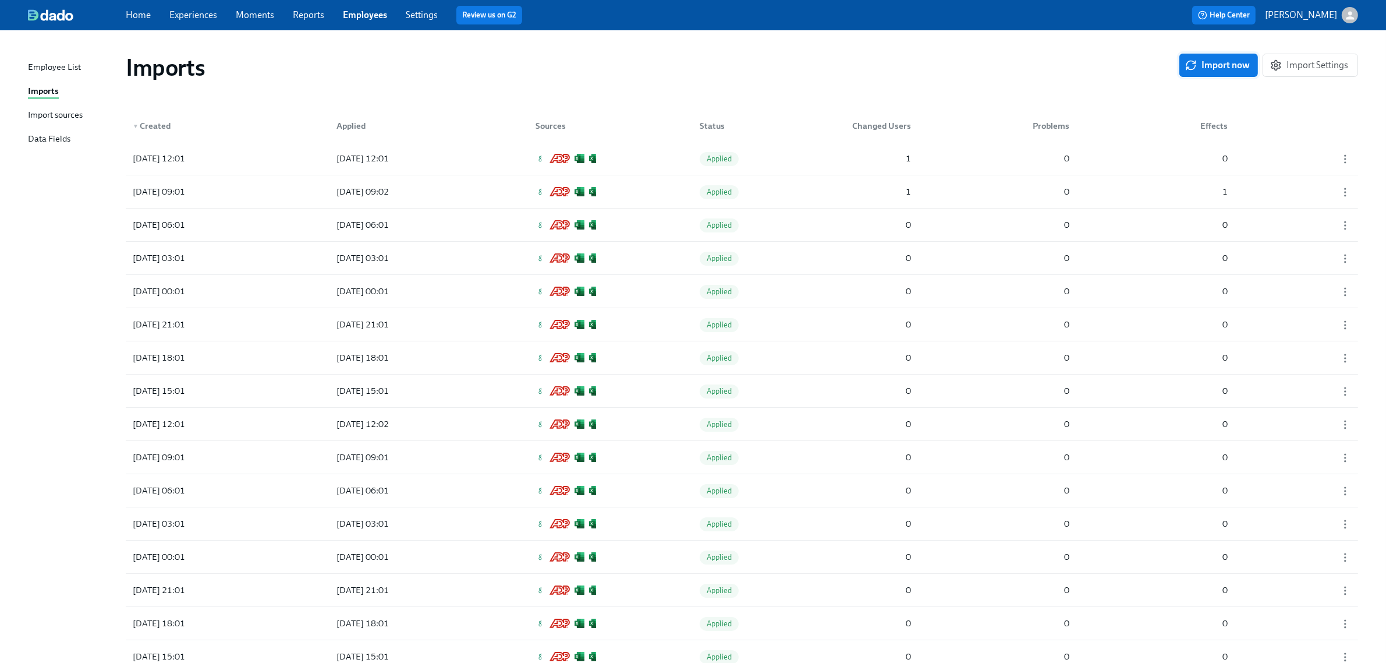
click at [1210, 62] on span "Import now" at bounding box center [1219, 65] width 62 height 12
click at [840, 171] on div "2025/10/07 14:11 Pending 1 0 1" at bounding box center [742, 158] width 1233 height 33
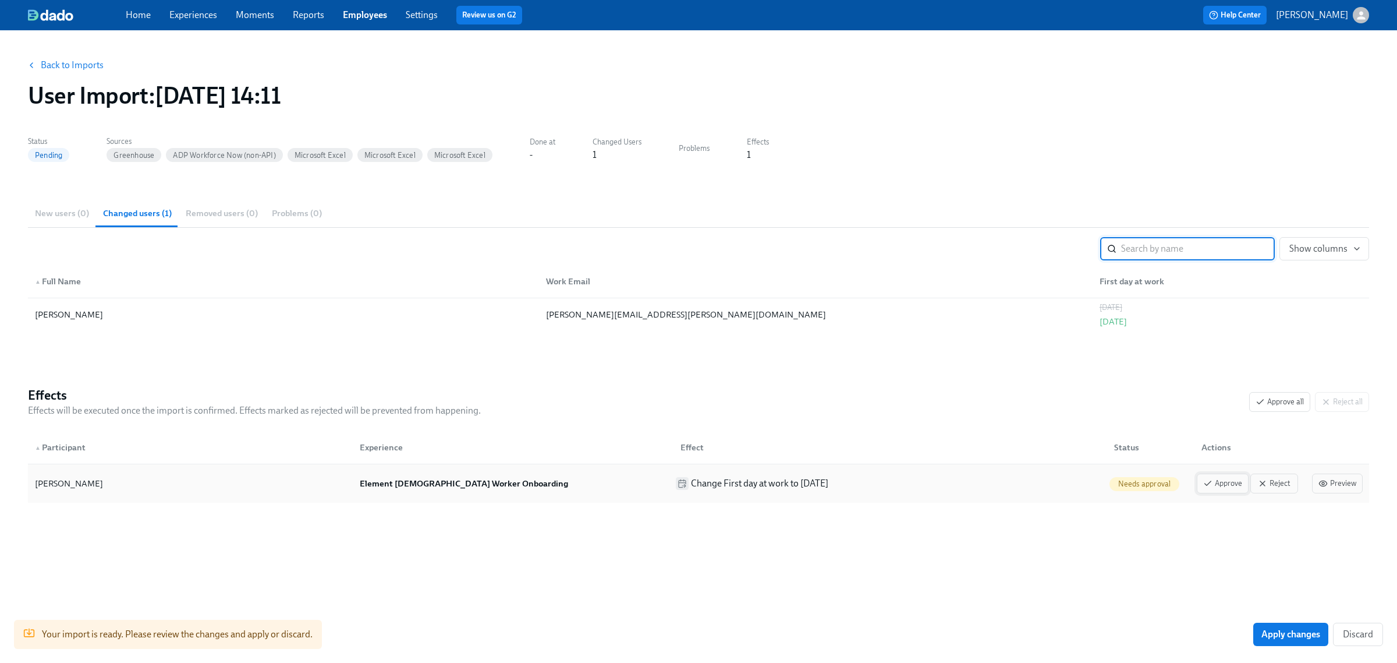
click at [1215, 480] on span "Approve" at bounding box center [1223, 483] width 39 height 12
click at [1271, 631] on span "Apply changes" at bounding box center [1291, 634] width 59 height 12
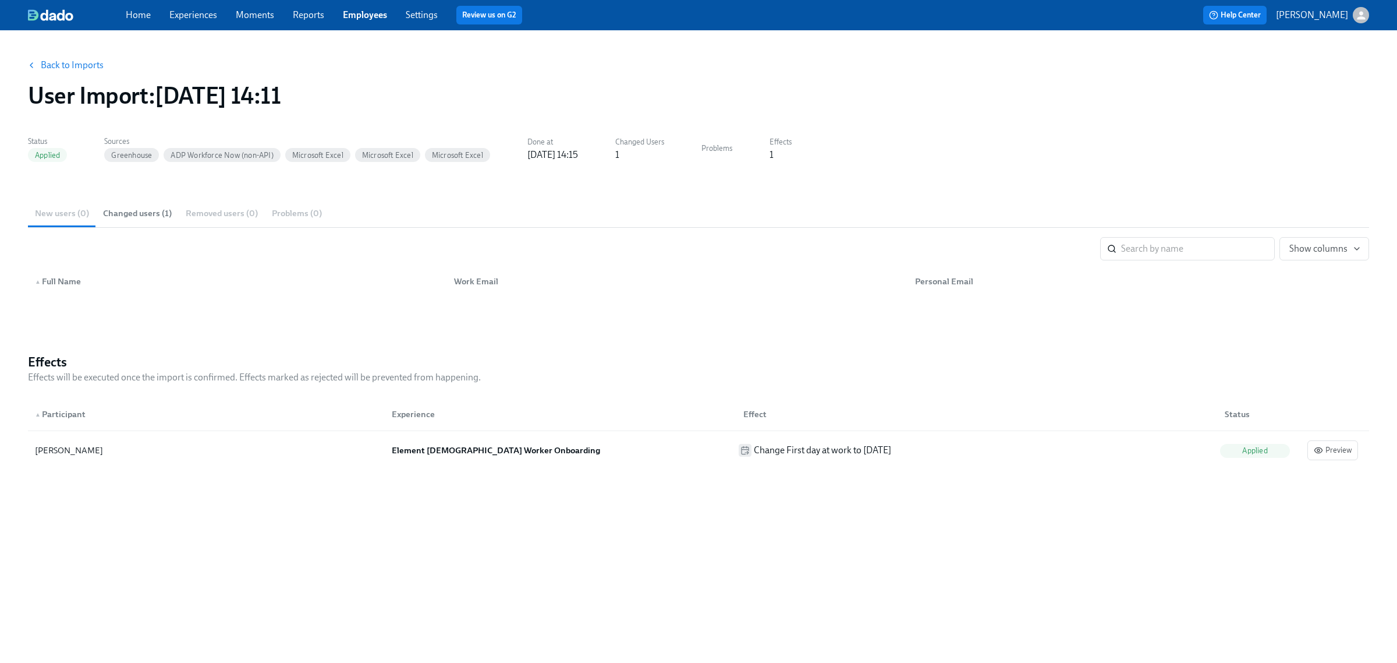
click at [200, 13] on link "Experiences" at bounding box center [193, 14] width 48 height 11
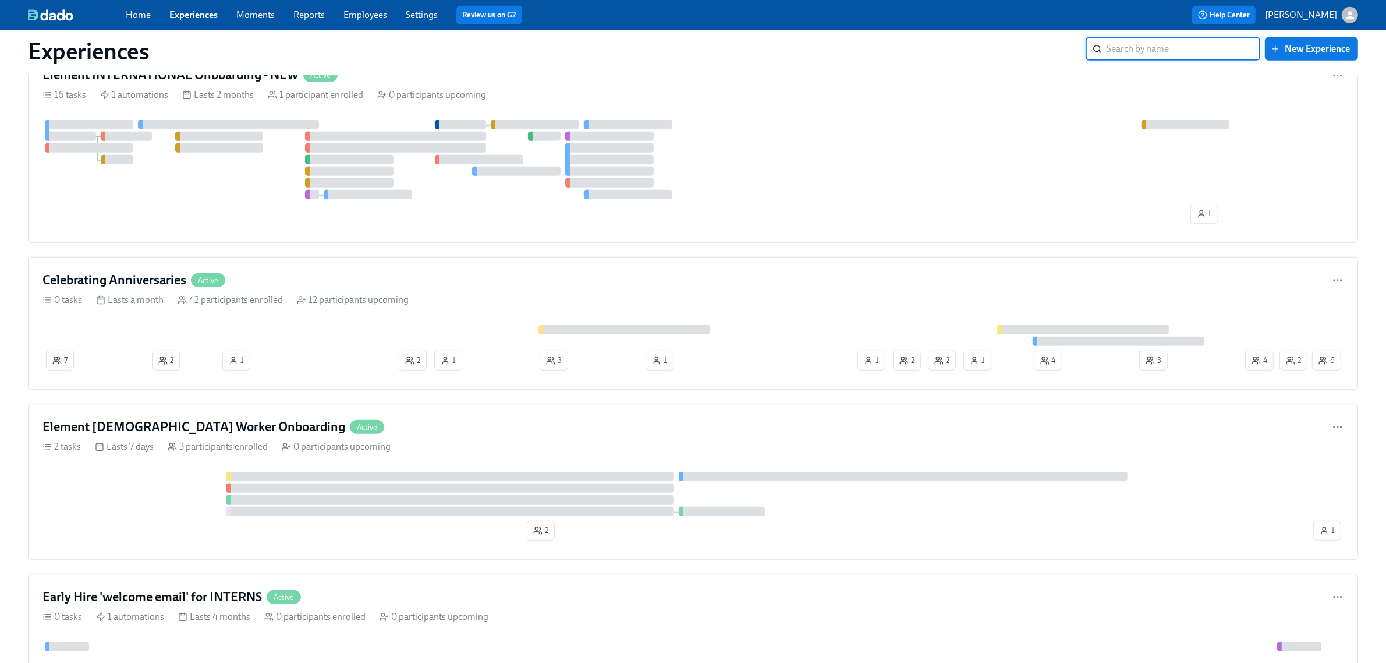
scroll to position [873, 0]
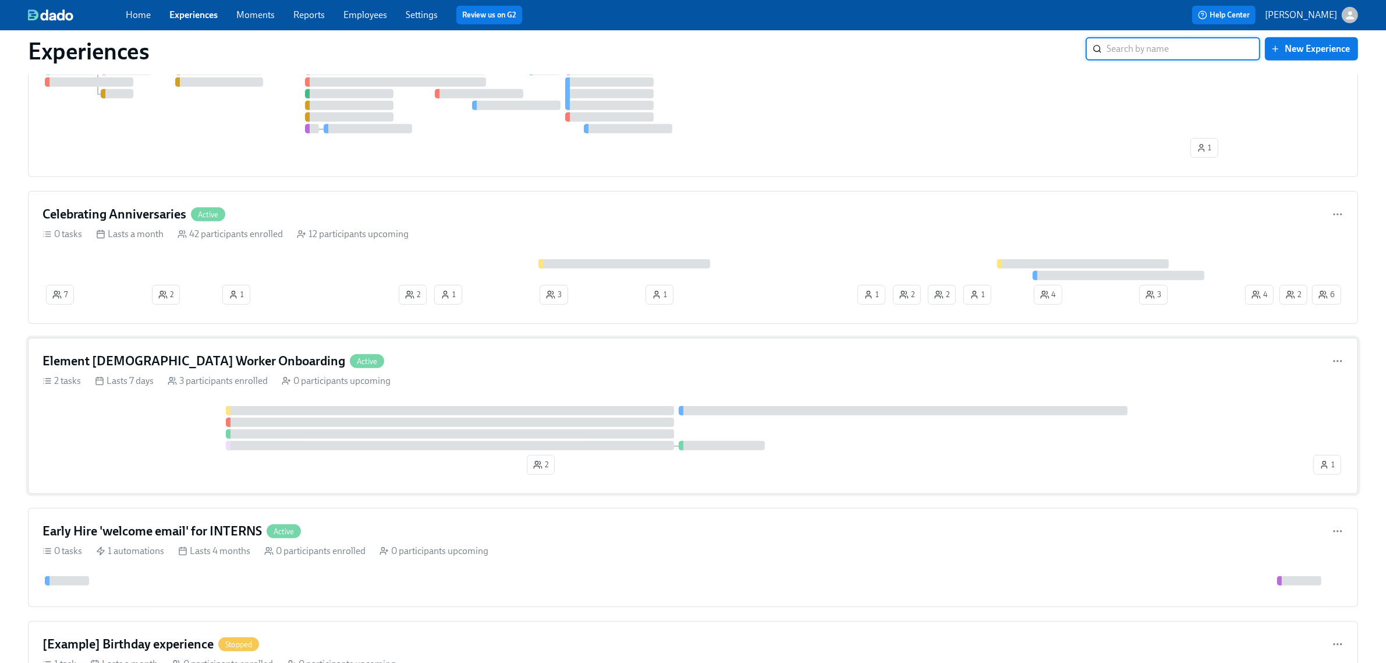
click at [147, 431] on div at bounding box center [677, 428] width 1269 height 44
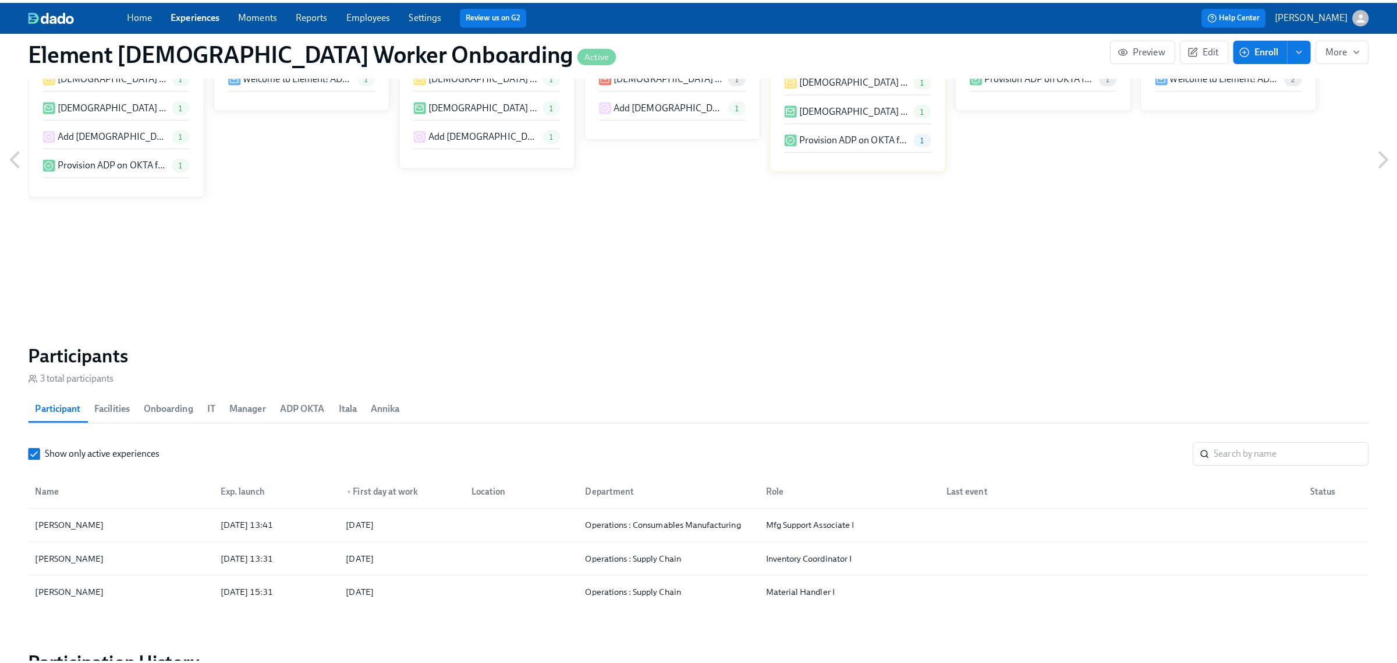
scroll to position [801, 0]
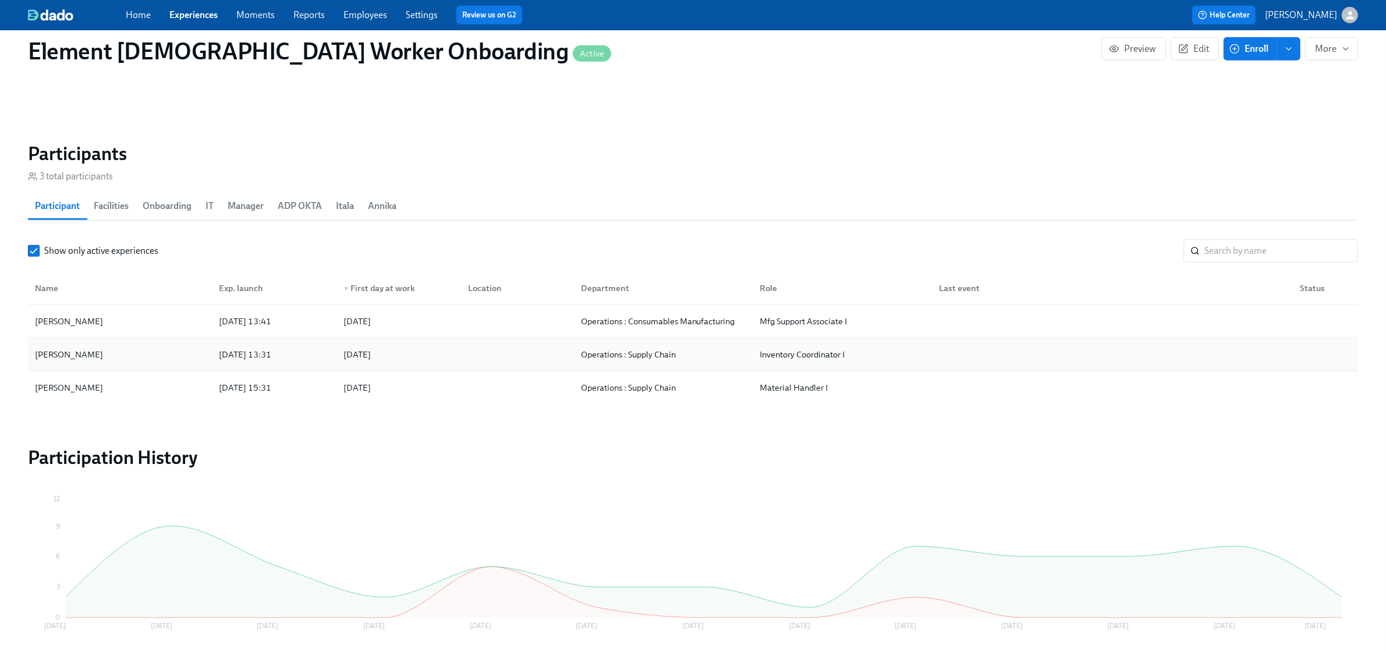
click at [158, 360] on div "Tyler Pasfield" at bounding box center [119, 354] width 179 height 23
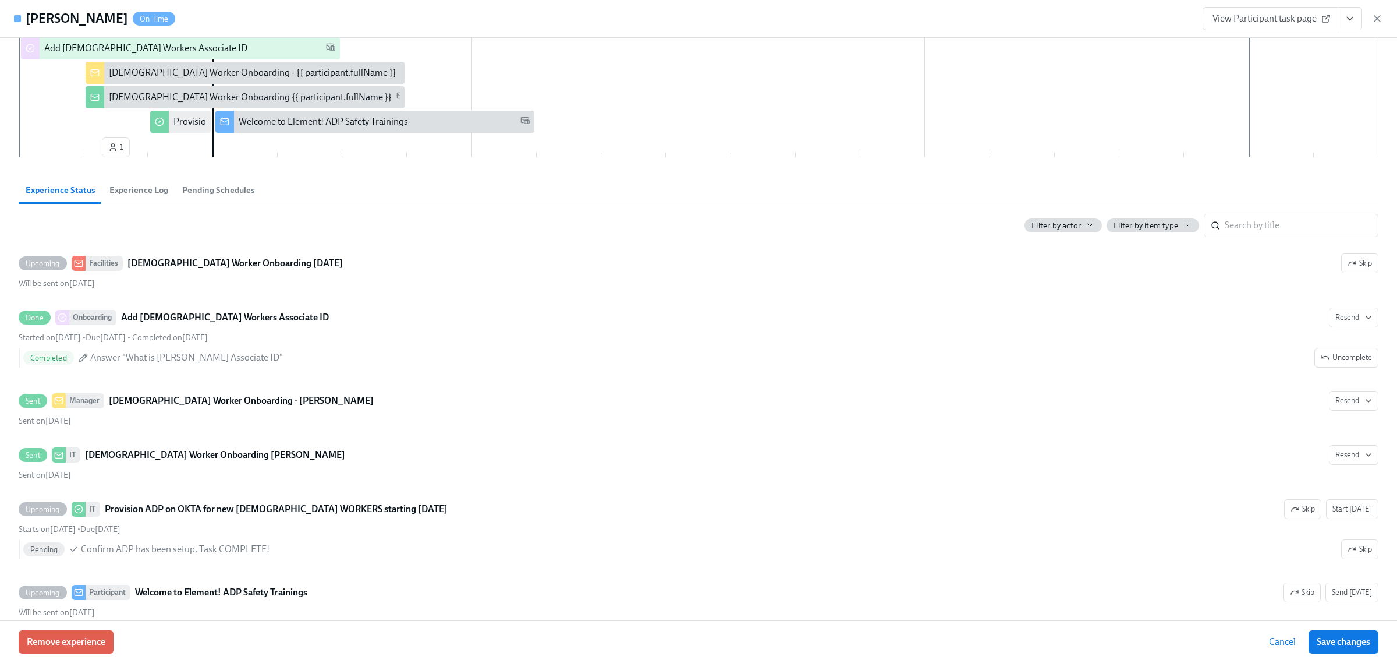
scroll to position [203, 0]
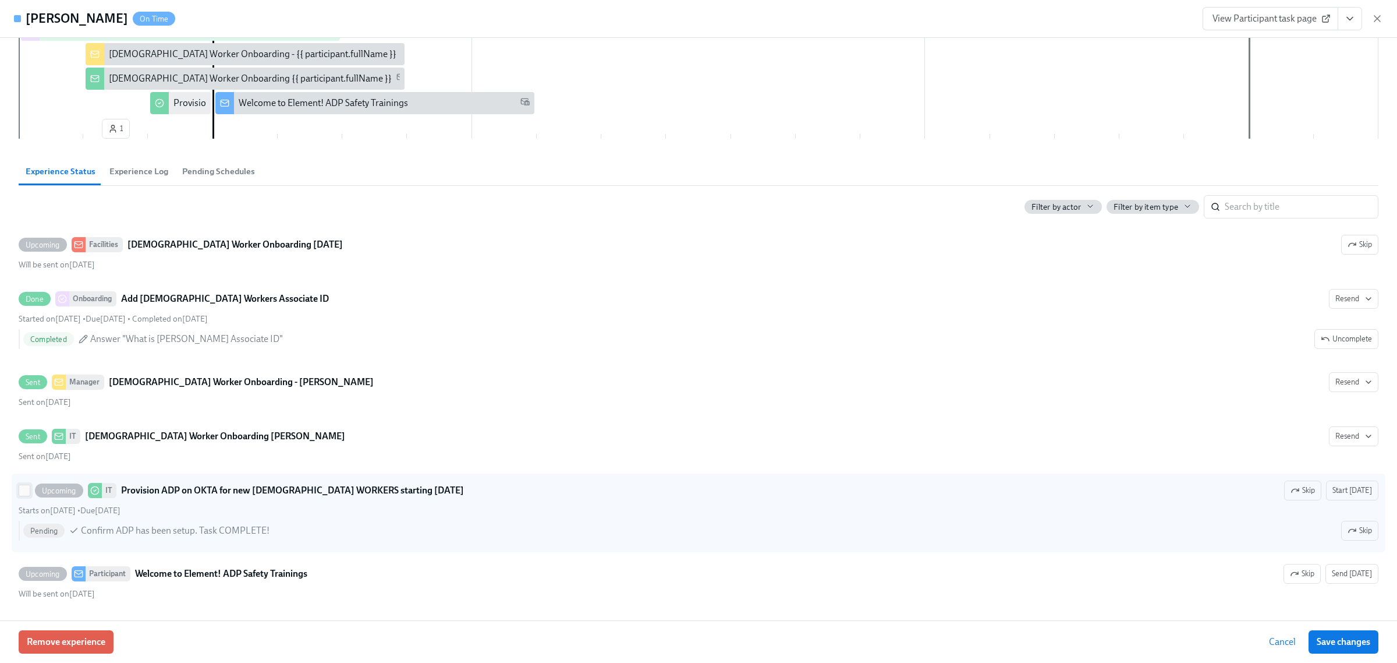
click at [22, 493] on input "Upcoming IT Provision ADP on OKTA for new CONTINGENT WORKERS starting Thursday …" at bounding box center [24, 490] width 10 height 10
checkbox input "true"
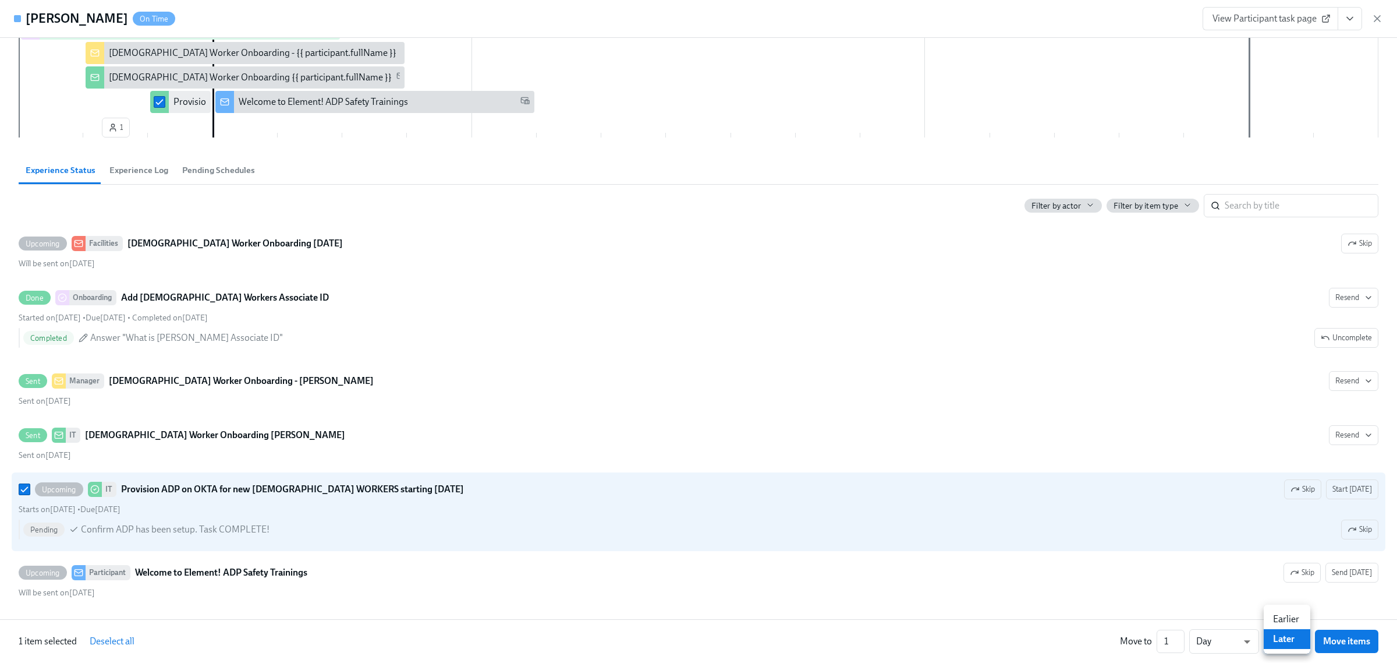
click at [1041, 641] on div at bounding box center [698, 331] width 1397 height 663
click at [1381, 17] on icon "button" at bounding box center [1378, 19] width 12 height 12
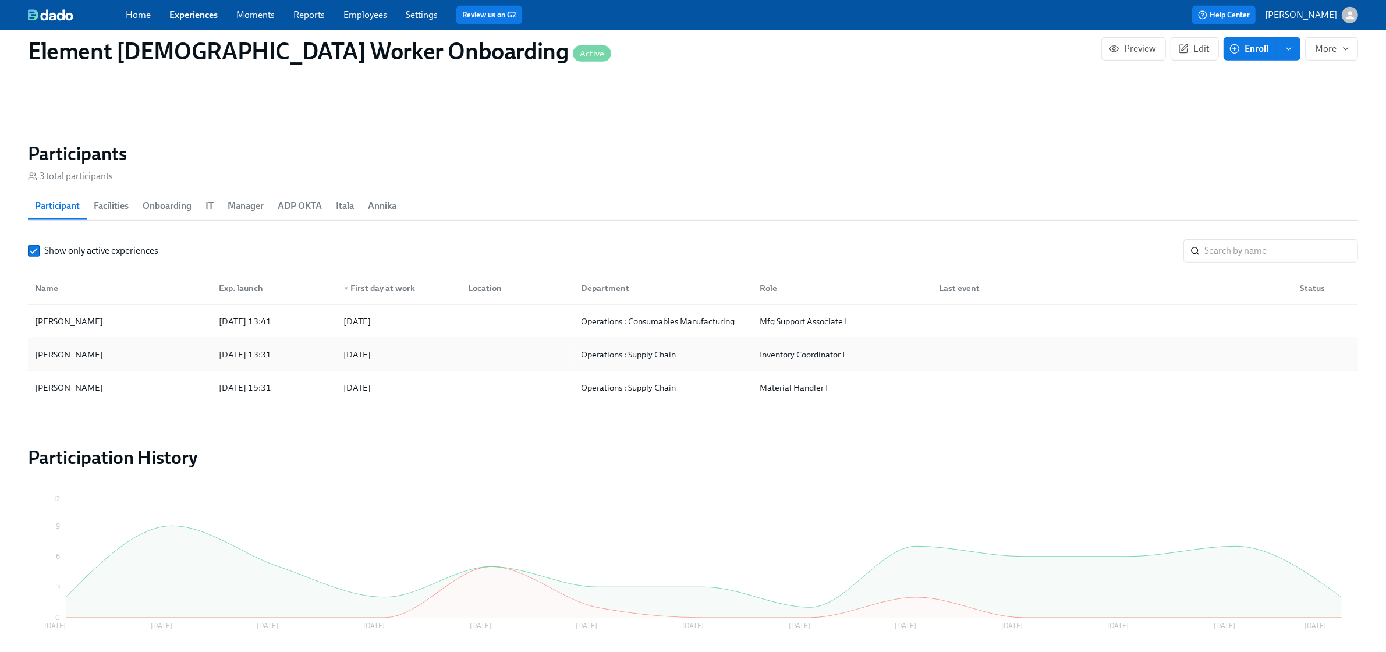
click at [187, 352] on div "Tyler Pasfield" at bounding box center [119, 354] width 179 height 23
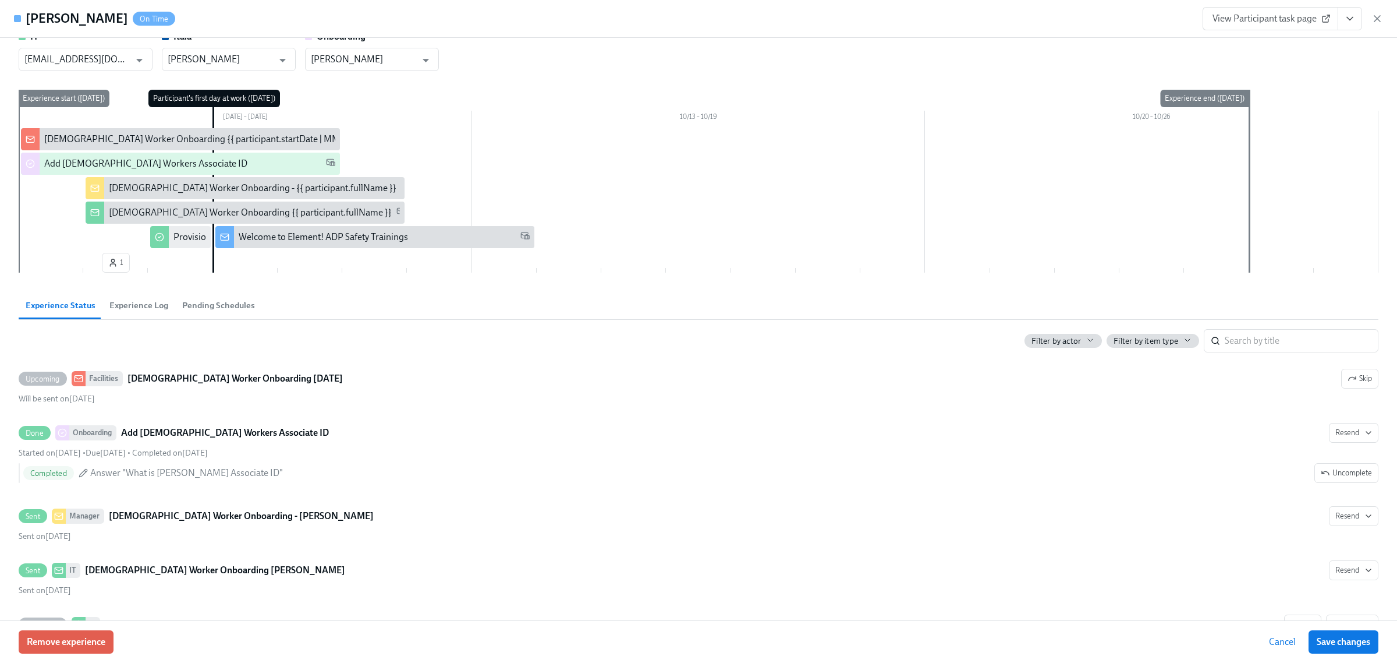
scroll to position [203, 0]
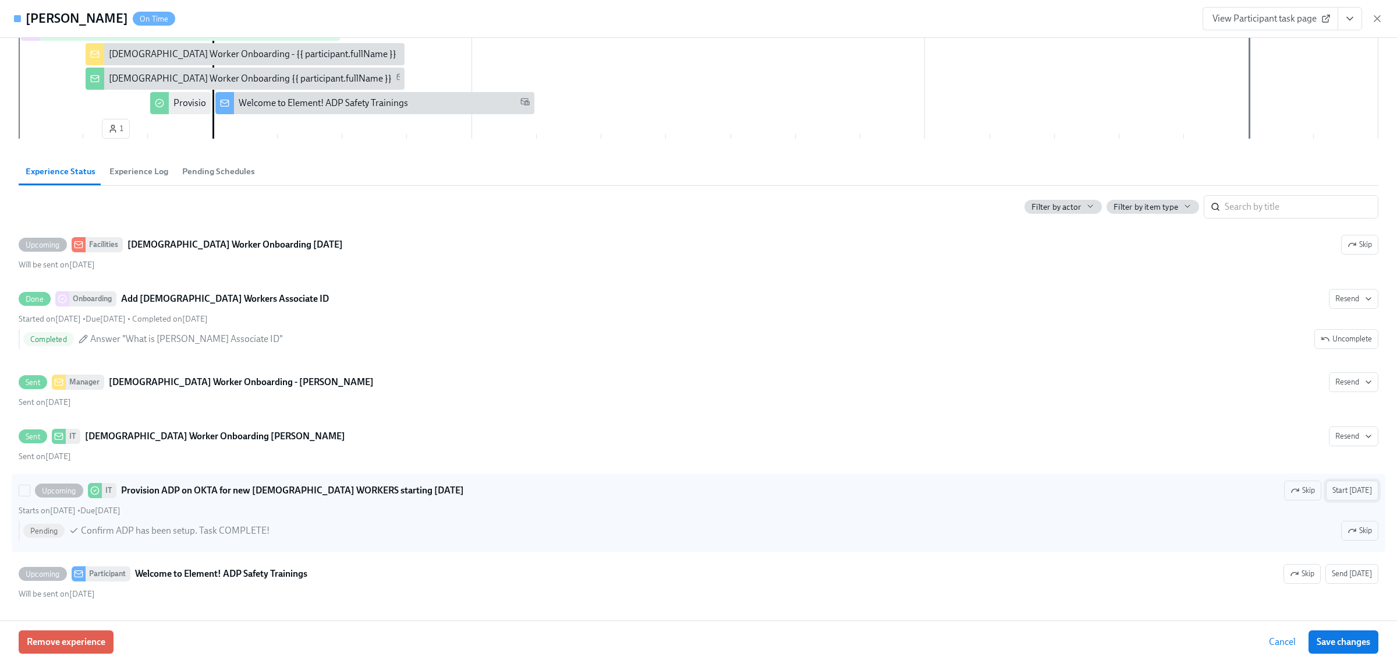
click at [1354, 496] on span "Start today" at bounding box center [1353, 490] width 40 height 12
click at [1324, 641] on span "Save changes" at bounding box center [1344, 642] width 54 height 12
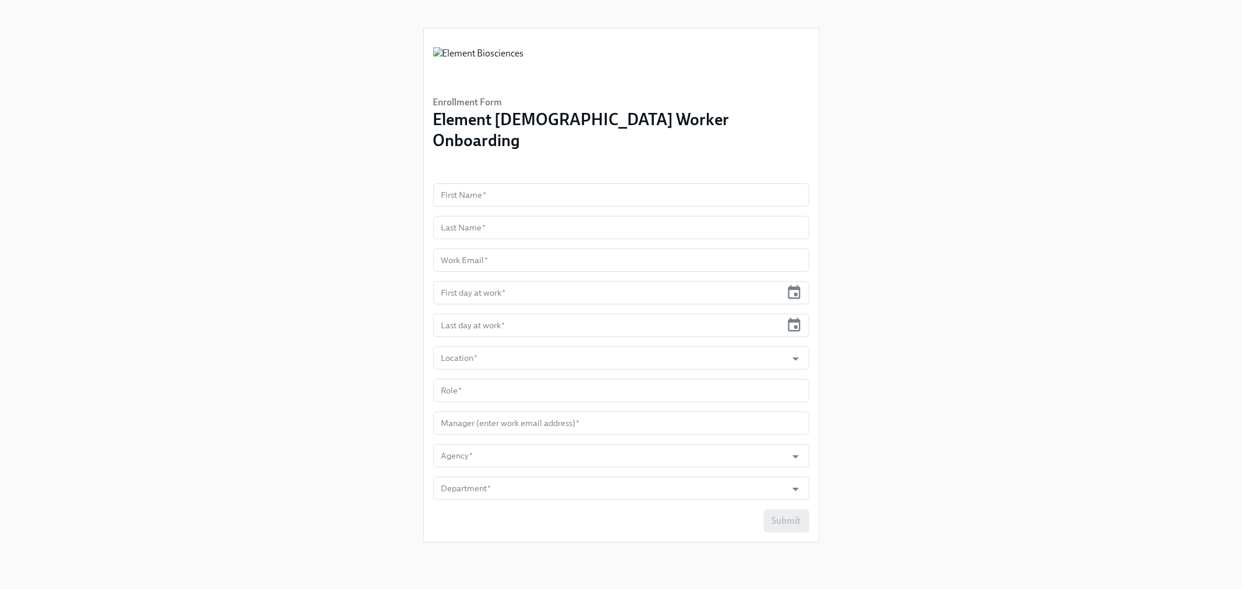
click at [494, 160] on div "Enrollment Form Element [DEMOGRAPHIC_DATA] Worker Onboarding First Name   * Fir…" at bounding box center [621, 286] width 395 height 514
click at [498, 183] on input "text" at bounding box center [621, 194] width 376 height 23
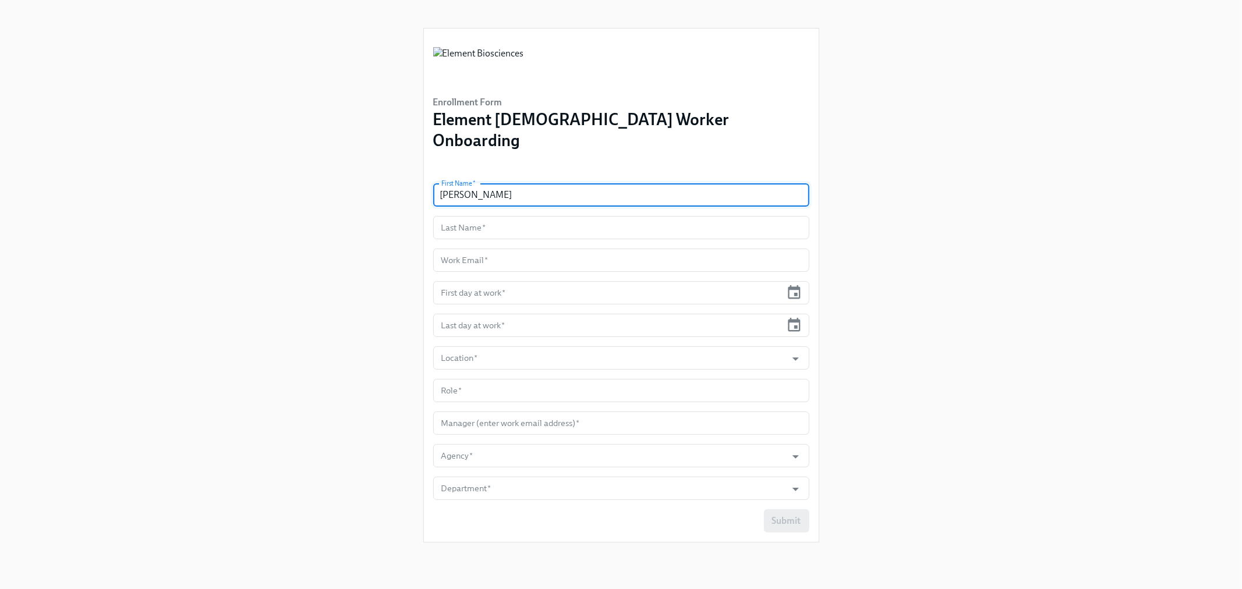
type input "[PERSON_NAME]"
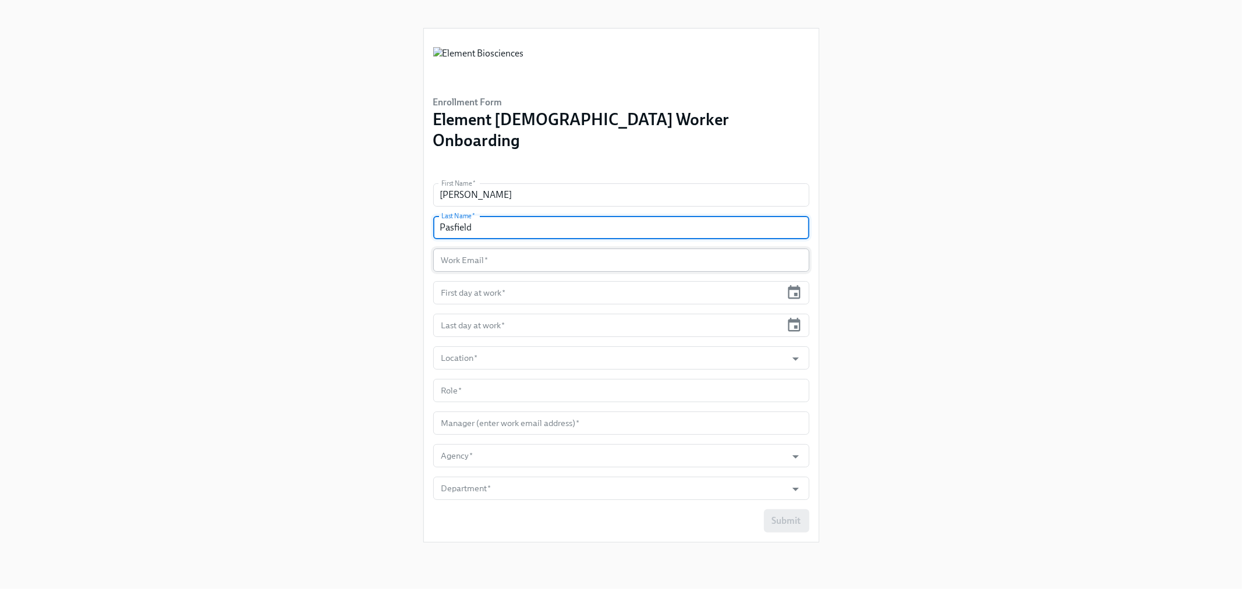
type input "Pasfield"
click at [501, 249] on input "text" at bounding box center [621, 260] width 376 height 23
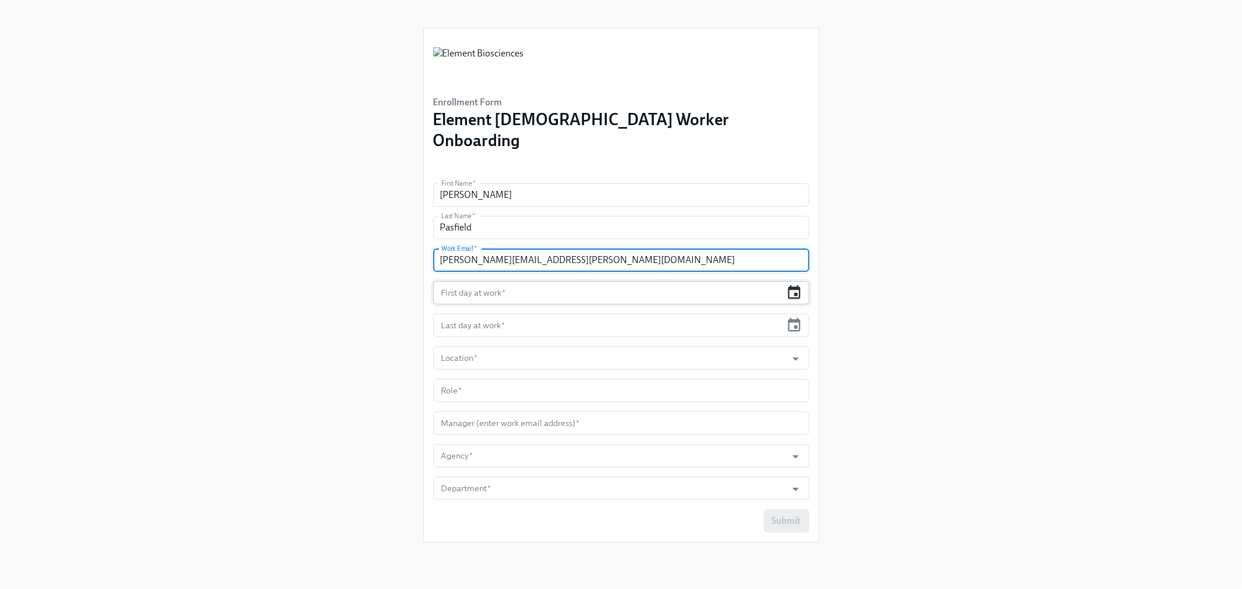
type input "[PERSON_NAME][EMAIL_ADDRESS][PERSON_NAME][DOMAIN_NAME]"
click at [792, 285] on icon "button" at bounding box center [794, 293] width 16 height 16
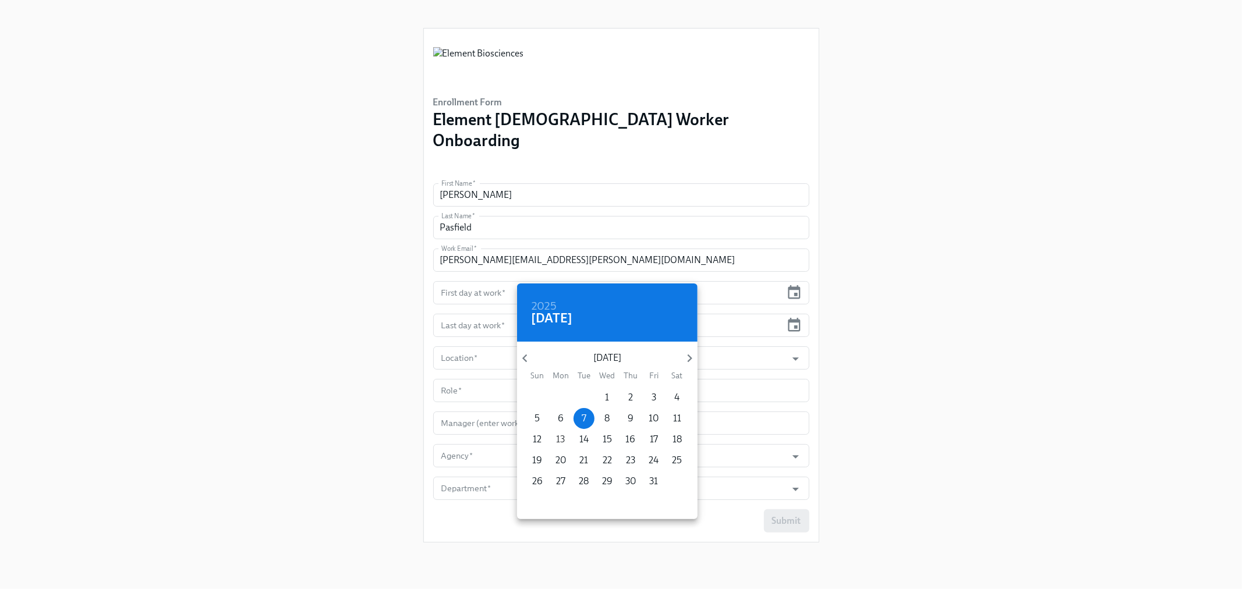
click at [563, 440] on p "13" at bounding box center [561, 439] width 9 height 13
type input "[DATE]"
click at [482, 306] on div at bounding box center [621, 294] width 1242 height 589
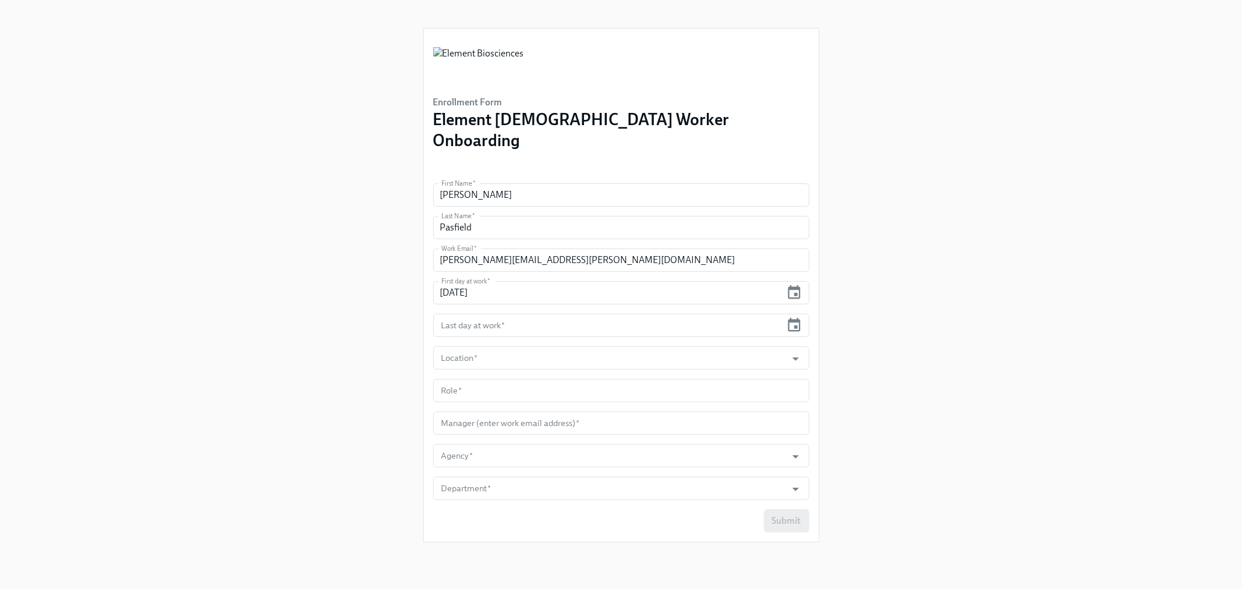
click at [476, 314] on input "text" at bounding box center [607, 325] width 349 height 23
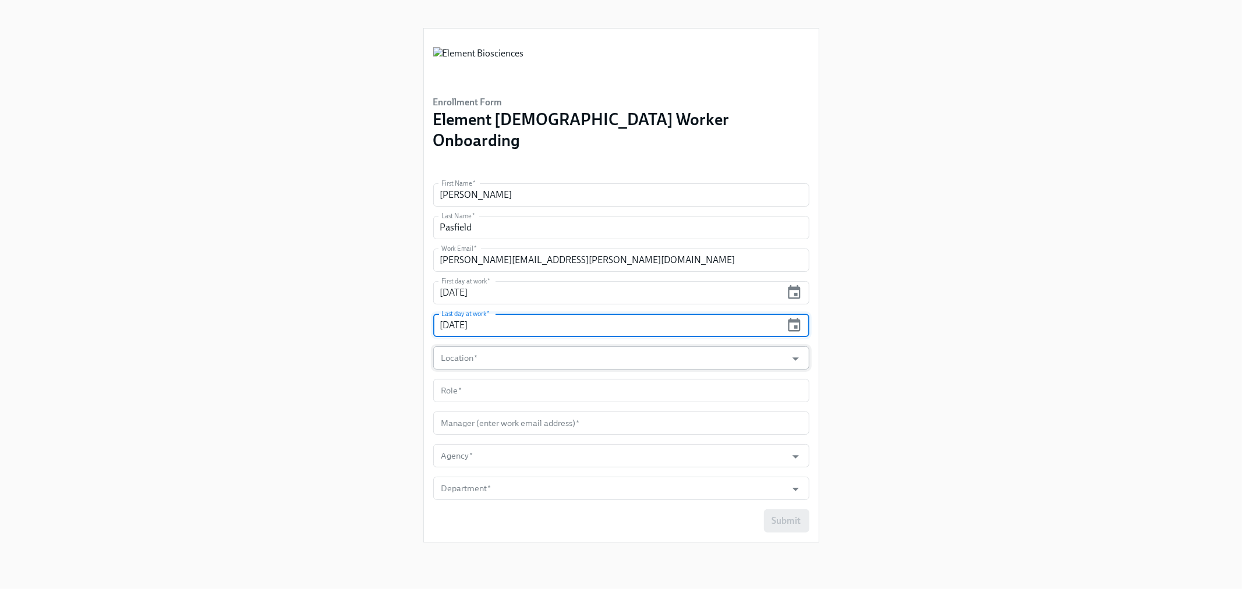
type input "[DATE]"
click at [475, 346] on input "Location   *" at bounding box center [610, 357] width 342 height 23
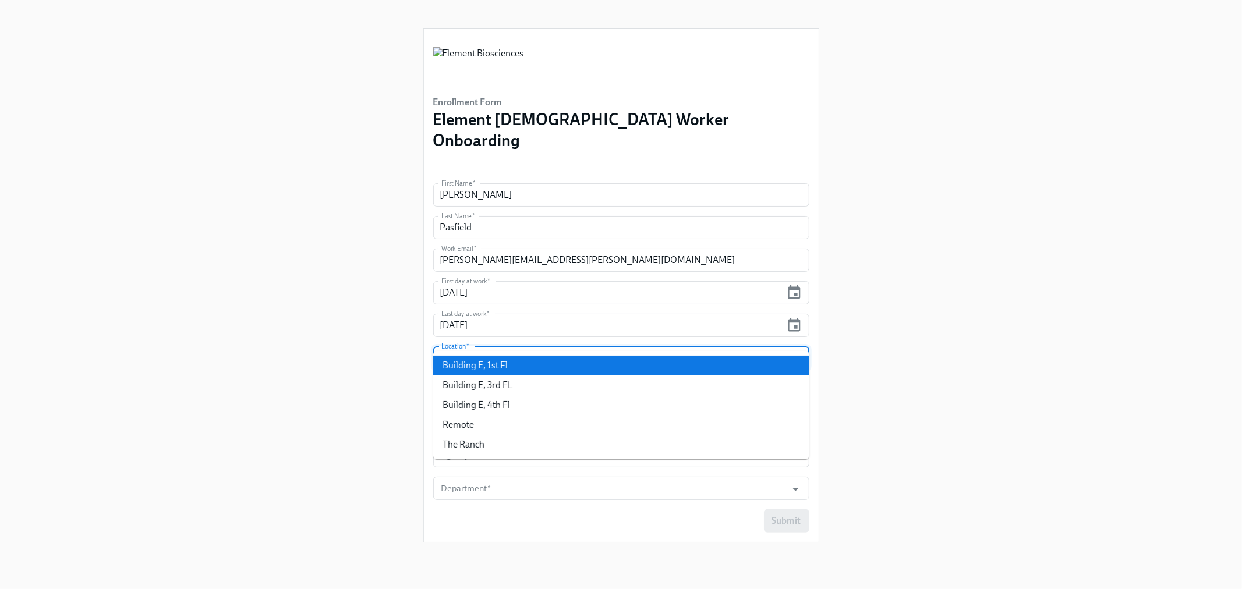
click at [499, 370] on li "Building E, 1st Fl" at bounding box center [621, 366] width 376 height 20
type input "Building E, 1st Fl"
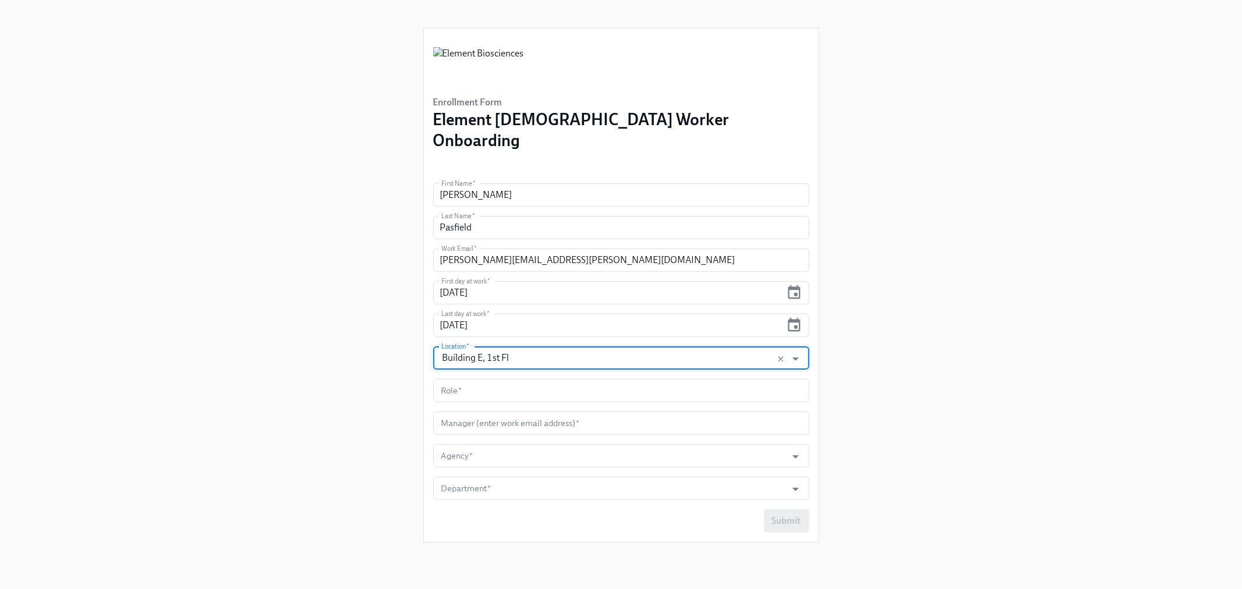
click at [499, 379] on input "text" at bounding box center [621, 390] width 376 height 23
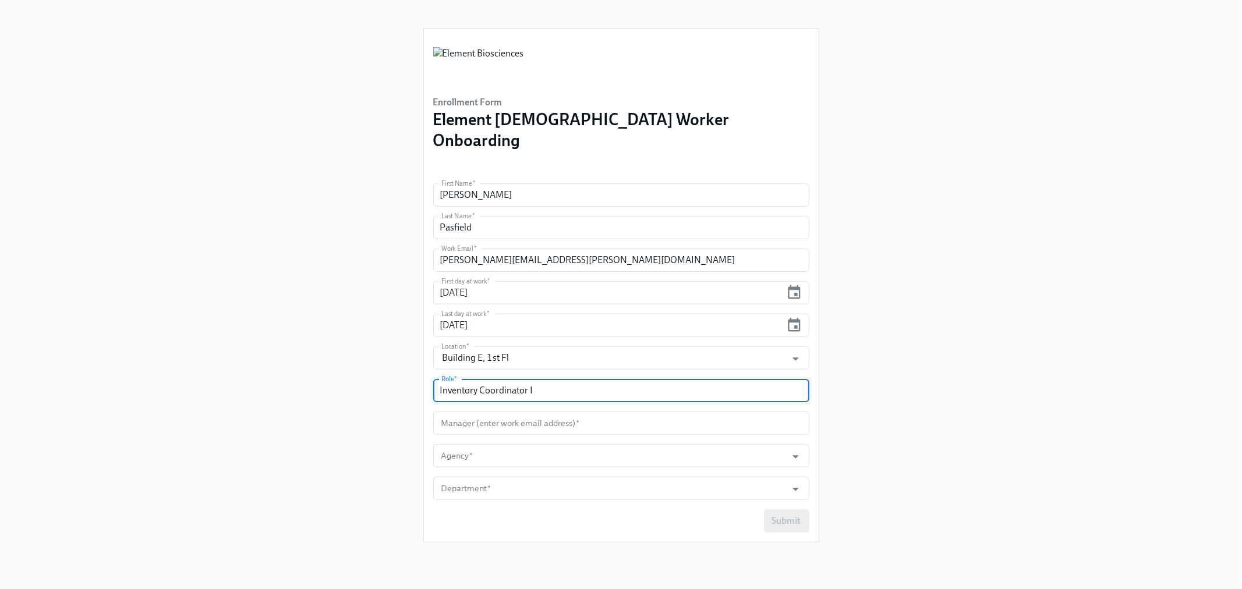
type input "Inventory Coordinator I"
click at [462, 412] on input "text" at bounding box center [621, 423] width 376 height 23
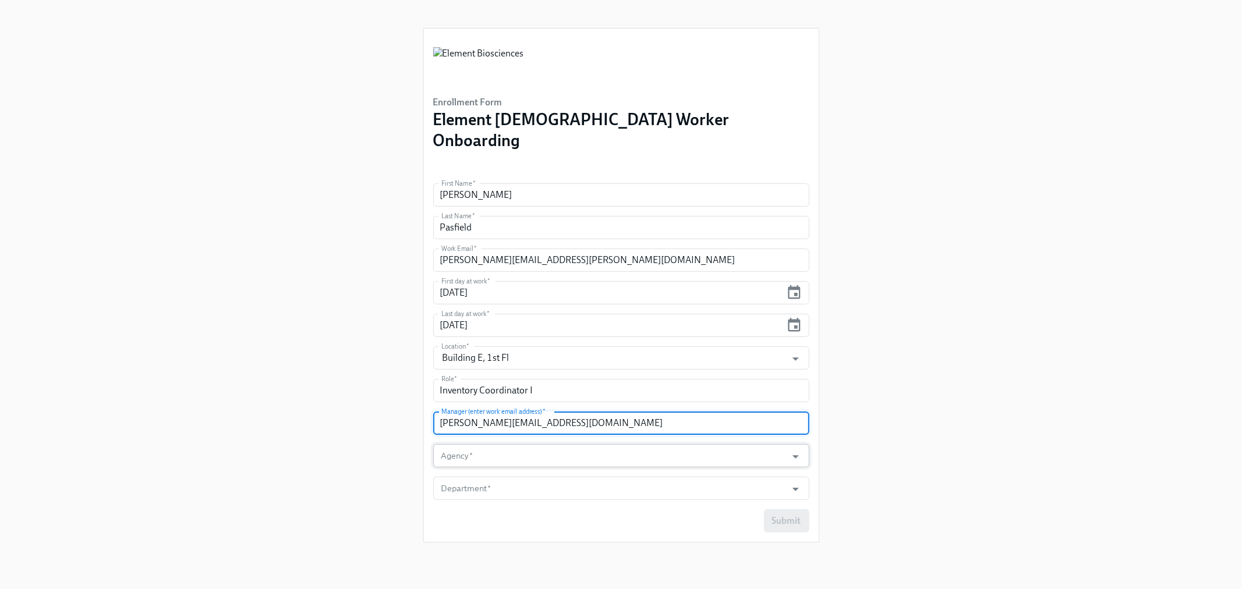
type input "[PERSON_NAME][EMAIL_ADDRESS][DOMAIN_NAME]"
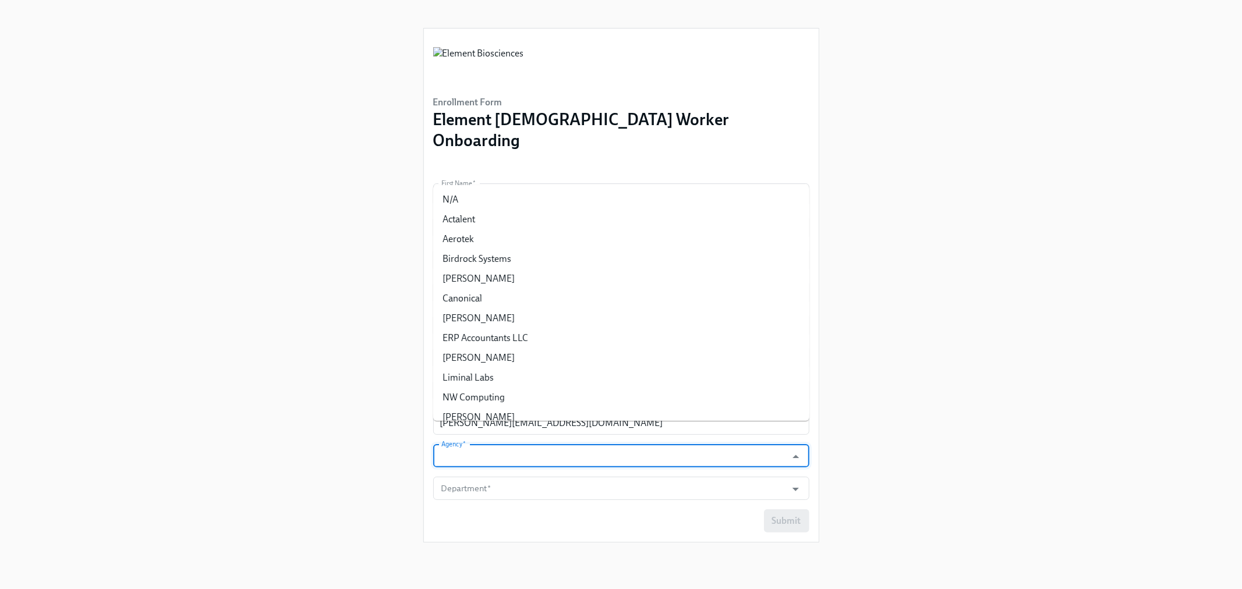
click at [462, 444] on input "Agency   *" at bounding box center [610, 455] width 342 height 23
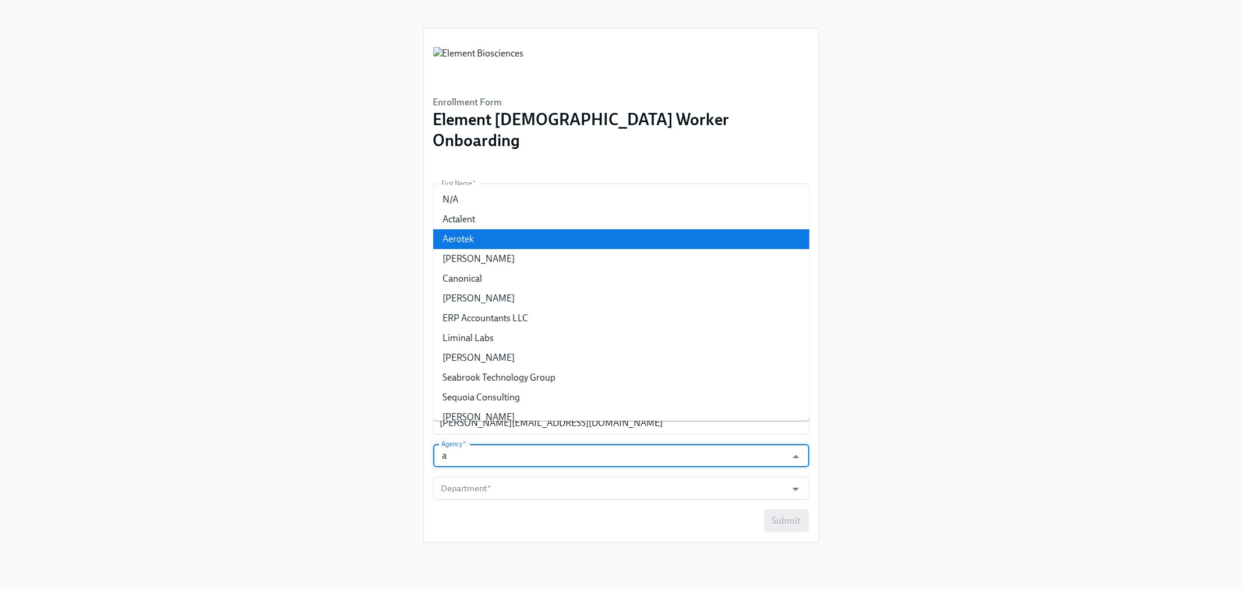
click at [457, 245] on li "Aerotek" at bounding box center [621, 239] width 376 height 20
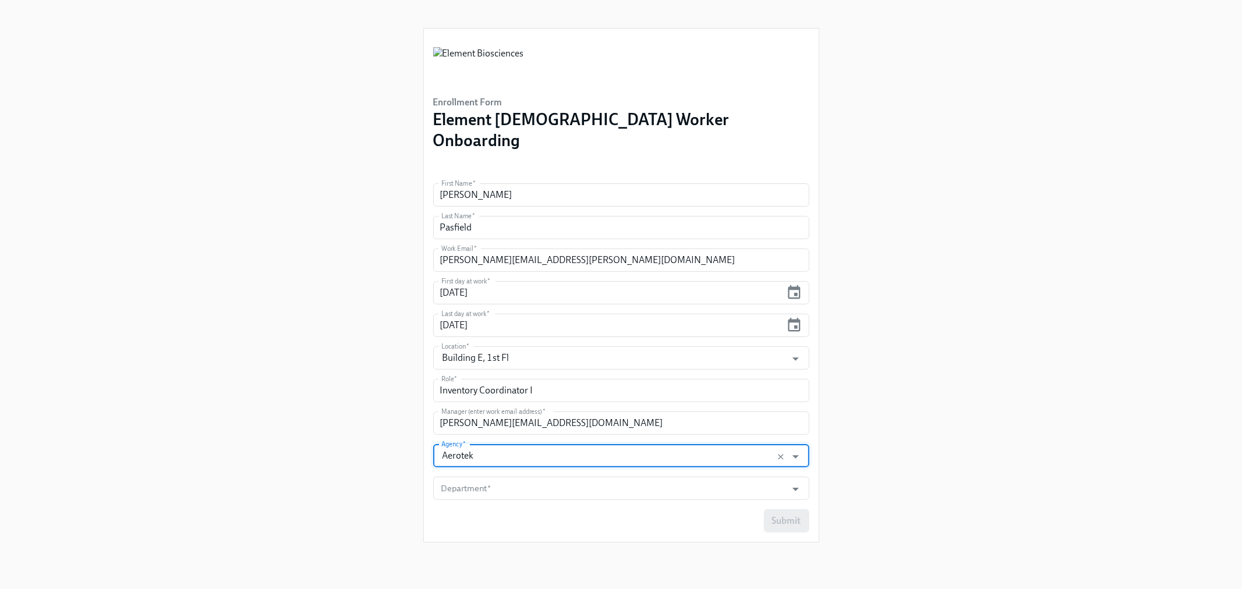
type input "Aerotek"
click at [363, 494] on div "Enrollment Form Element [DEMOGRAPHIC_DATA] Worker Onboarding First Name   * [PE…" at bounding box center [621, 280] width 1186 height 561
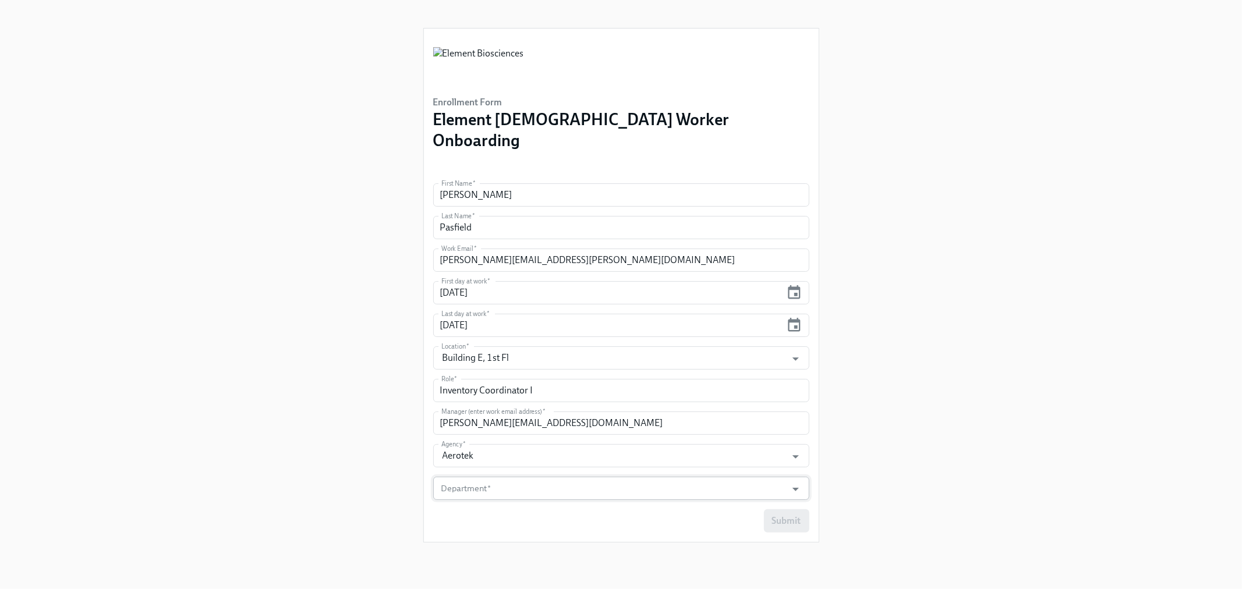
click at [507, 477] on input "Department   *" at bounding box center [610, 488] width 342 height 23
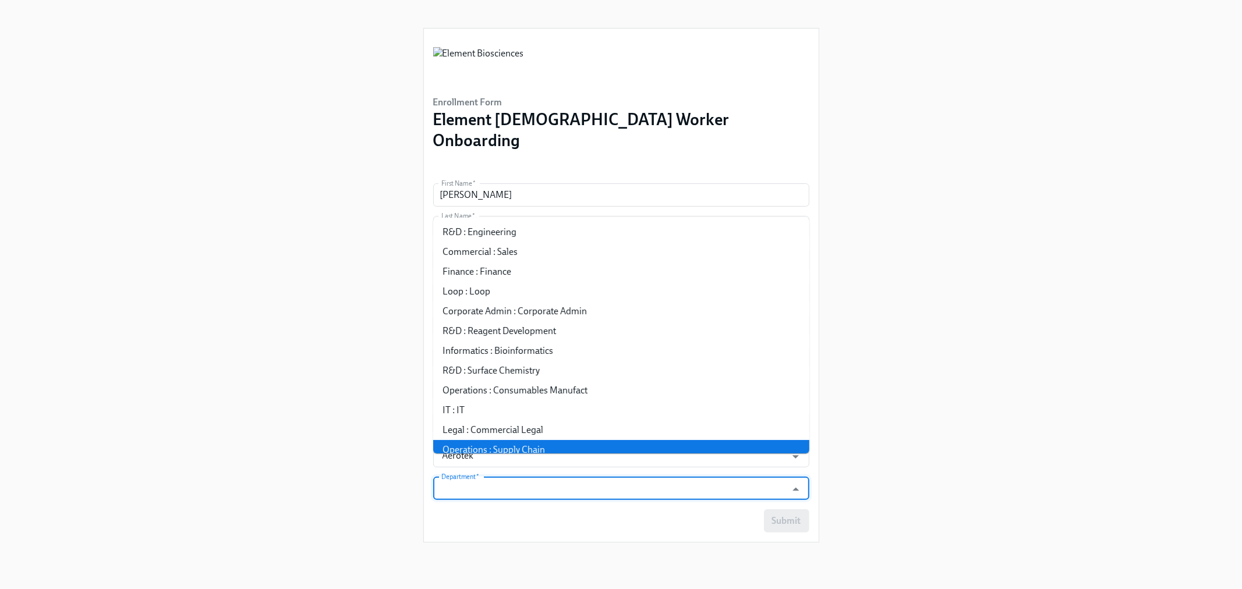
click at [526, 443] on li "Operations : Supply Chain" at bounding box center [621, 450] width 376 height 20
type input "Operations : Supply Chain"
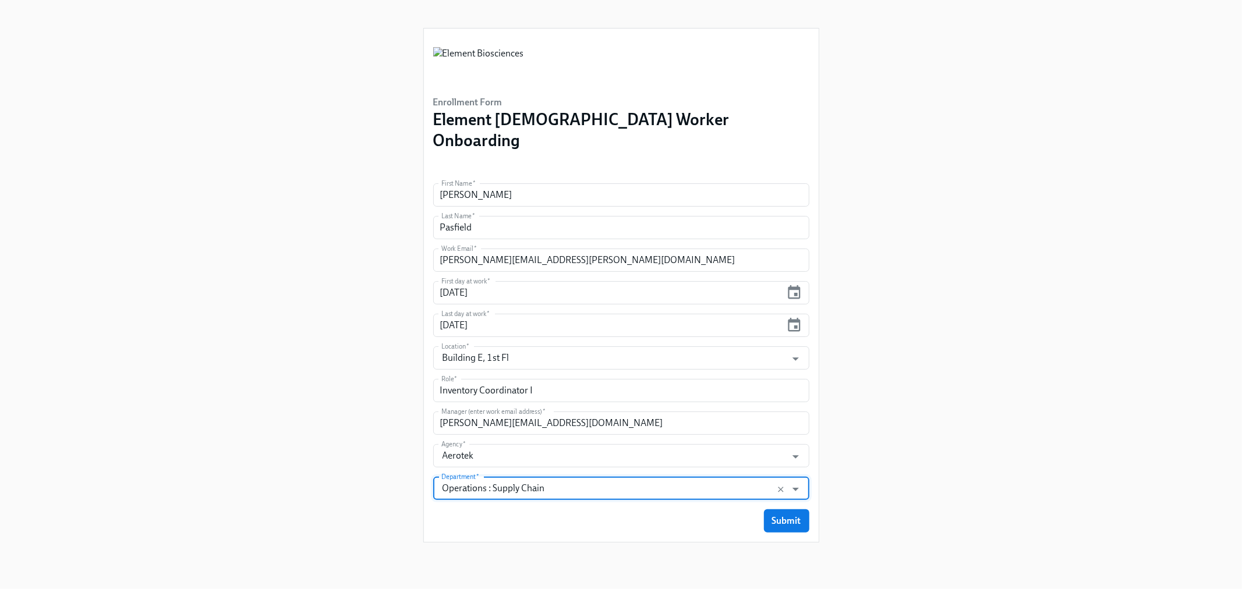
click at [335, 438] on div "Enrollment Form Element [DEMOGRAPHIC_DATA] Worker Onboarding First Name   * [PE…" at bounding box center [621, 280] width 1186 height 561
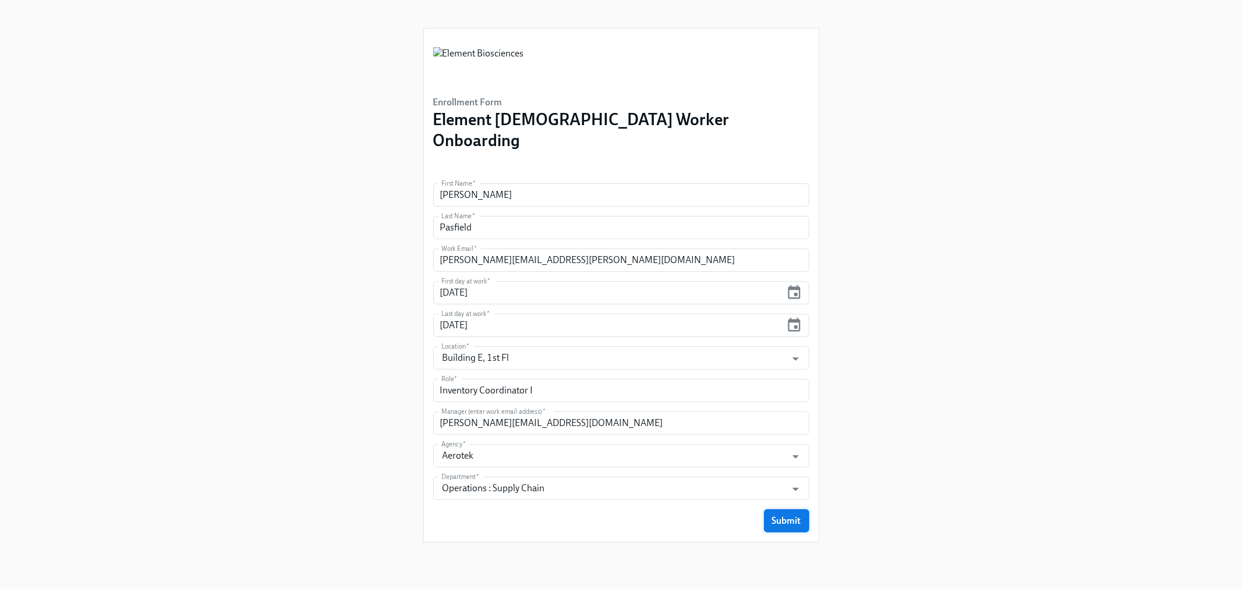
click at [794, 510] on button "Submit" at bounding box center [786, 521] width 45 height 23
